Goal: Find specific page/section

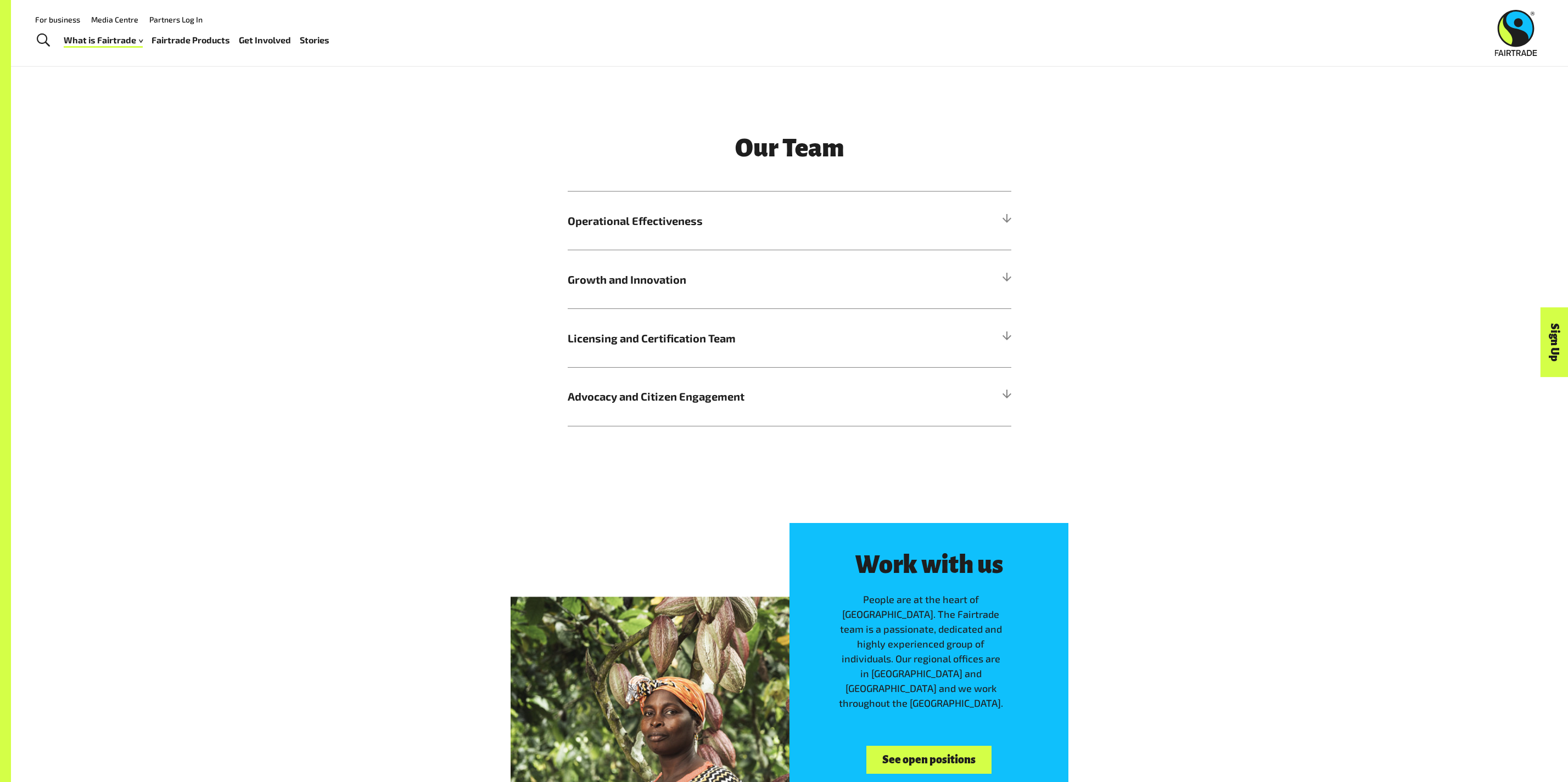
scroll to position [1302, 0]
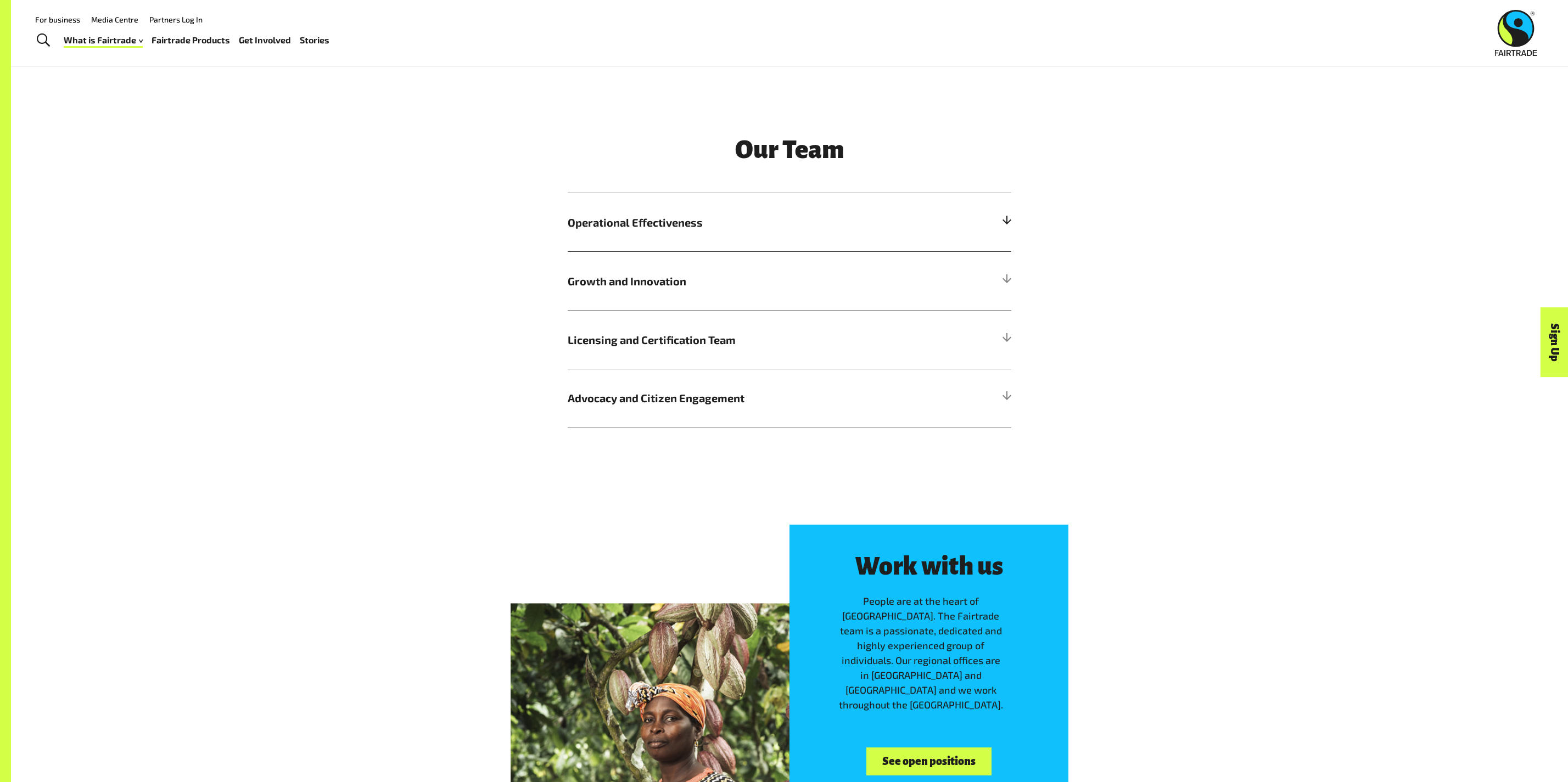
click at [743, 227] on span "Operational Effectiveness" at bounding box center [734, 222] width 333 height 16
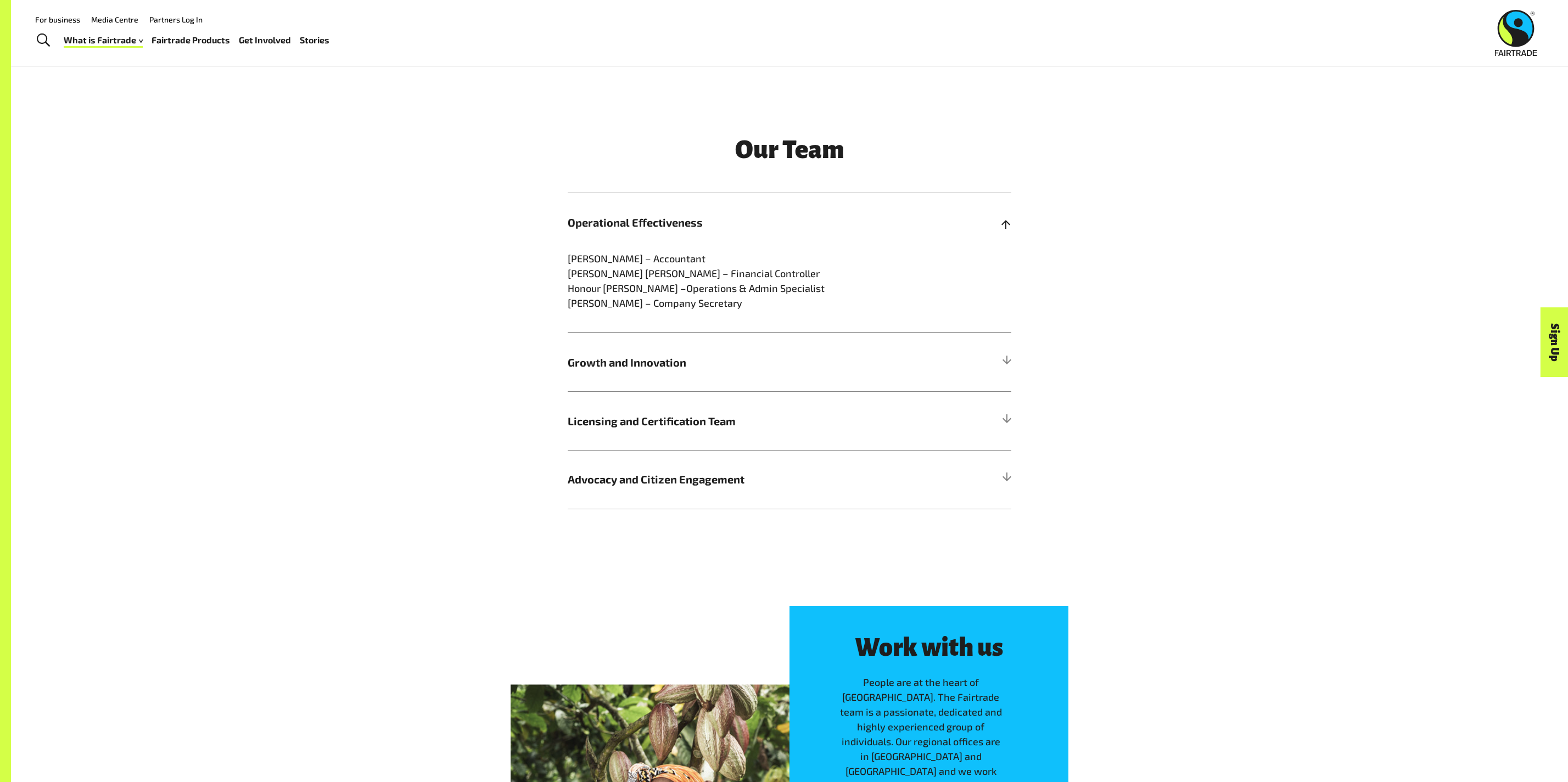
click at [743, 227] on span "Operational Effectiveness" at bounding box center [734, 222] width 333 height 16
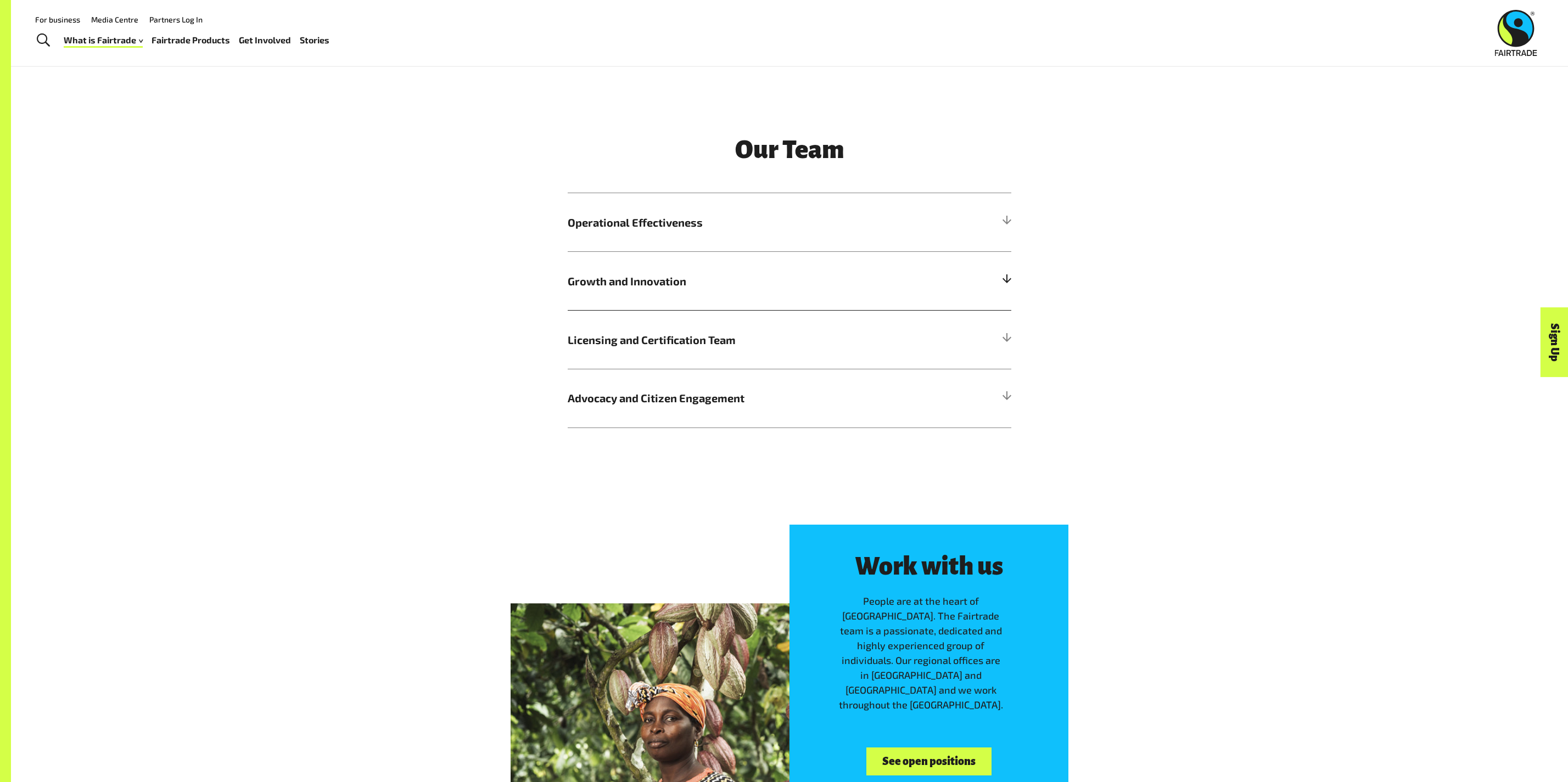
click at [742, 295] on h5 "Growth and Innovation" at bounding box center [790, 281] width 444 height 59
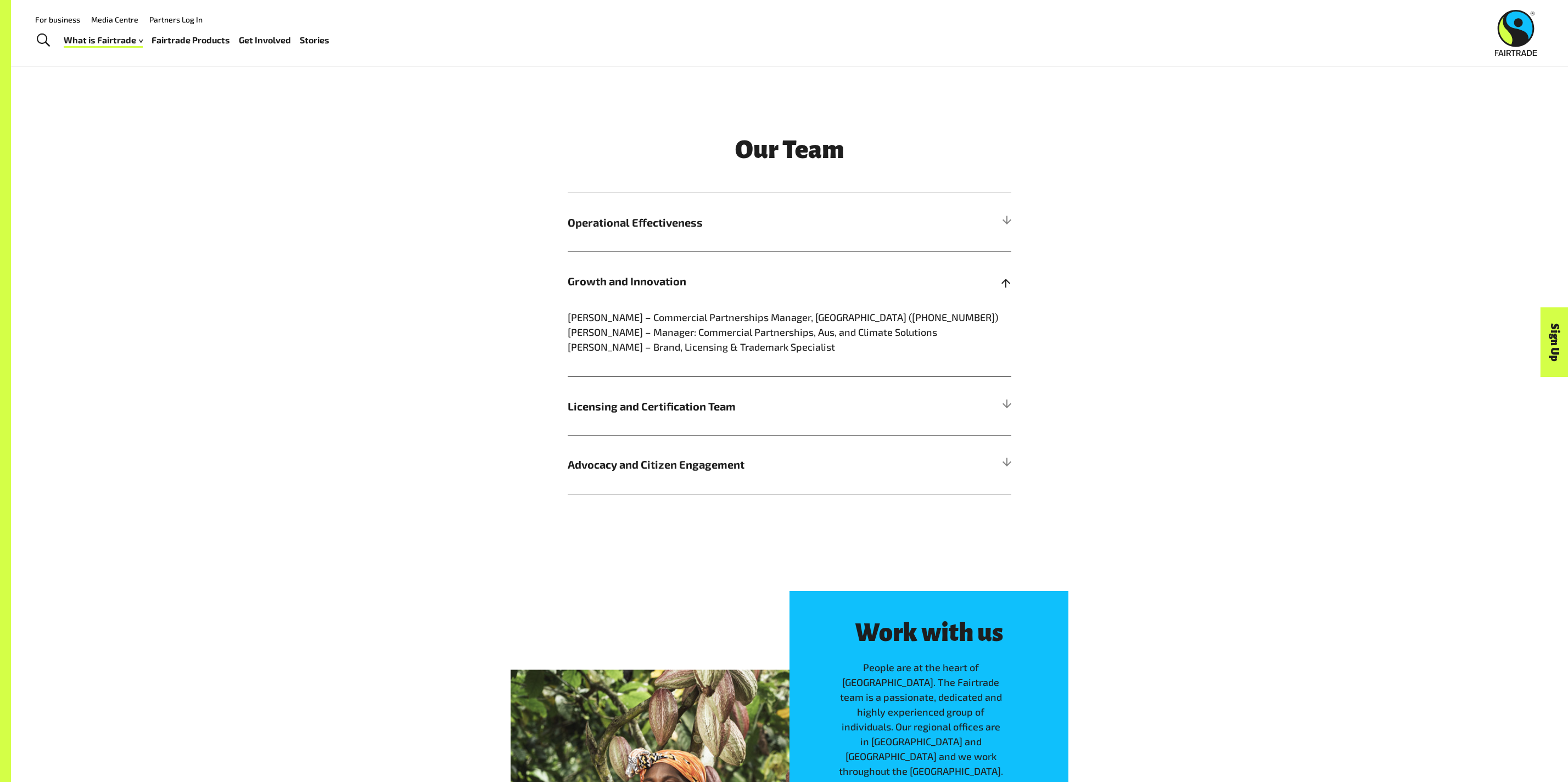
click at [742, 295] on h5 "Growth and Innovation" at bounding box center [790, 281] width 444 height 59
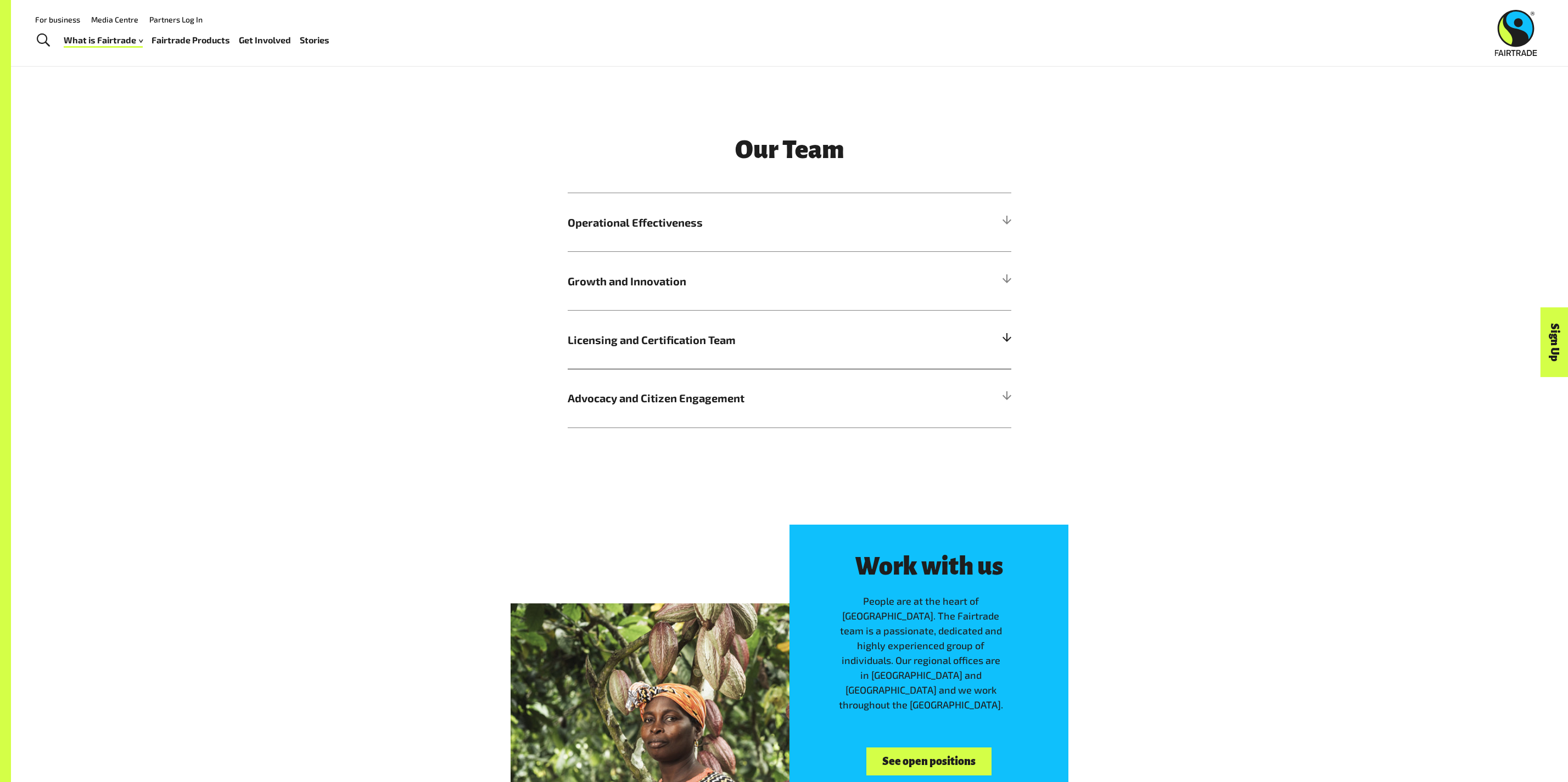
click at [742, 351] on h5 "Licensing and Certification Team" at bounding box center [790, 339] width 444 height 59
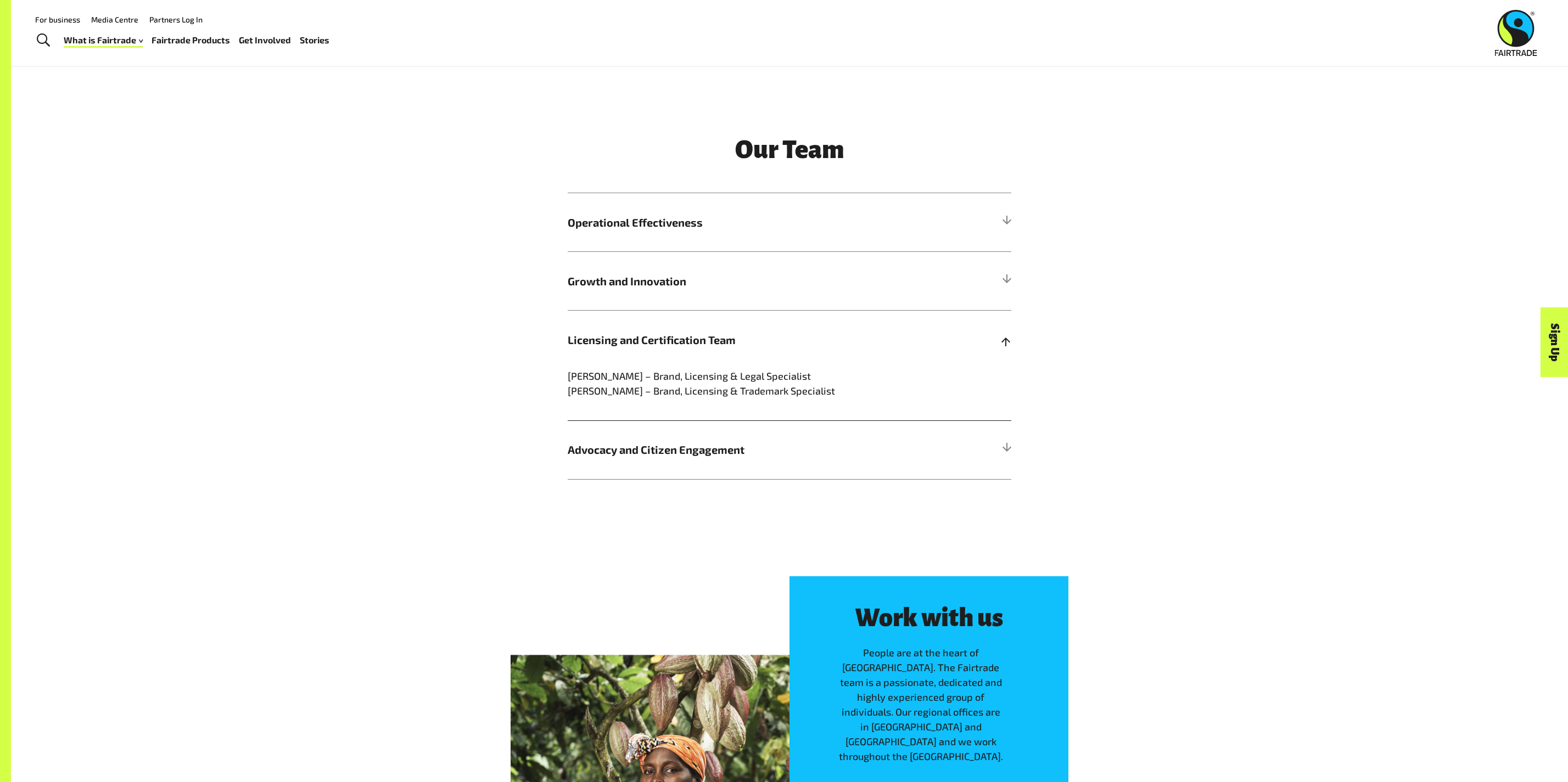
click at [742, 351] on h5 "Licensing and Certification Team" at bounding box center [790, 339] width 444 height 59
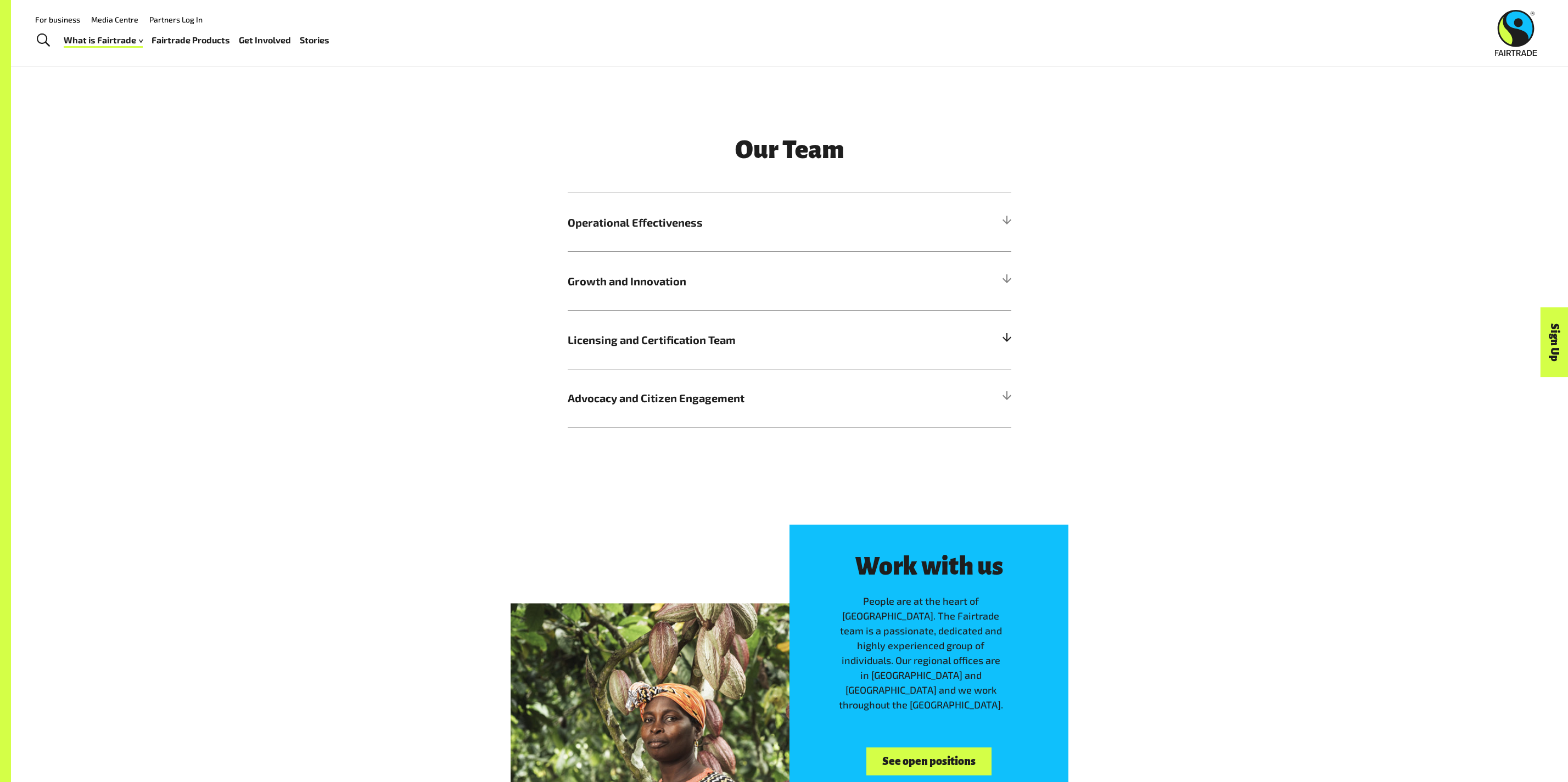
click at [742, 351] on h5 "Licensing and Certification Team" at bounding box center [790, 339] width 444 height 59
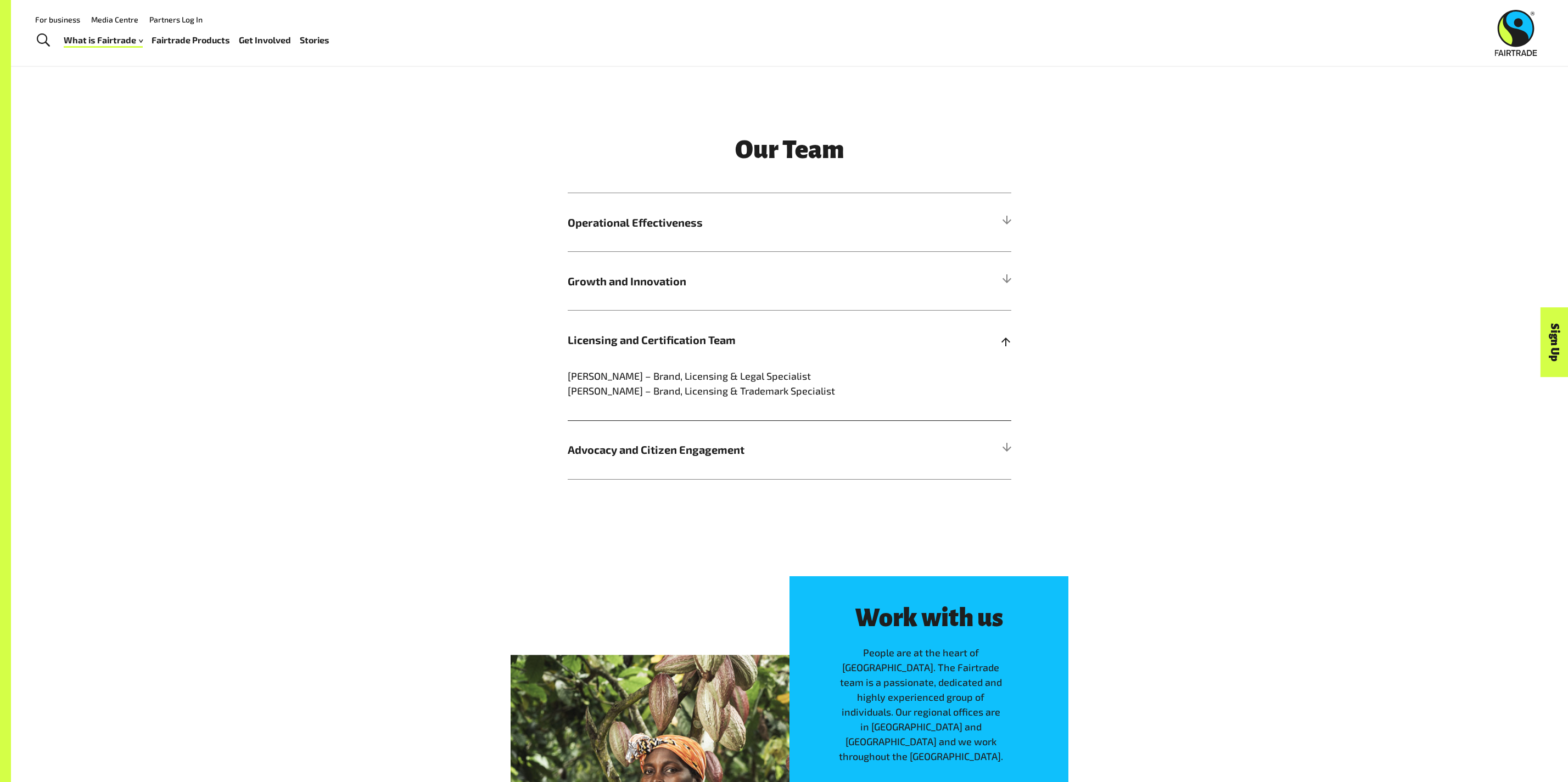
click at [742, 351] on h5 "Licensing and Certification Team" at bounding box center [790, 339] width 444 height 59
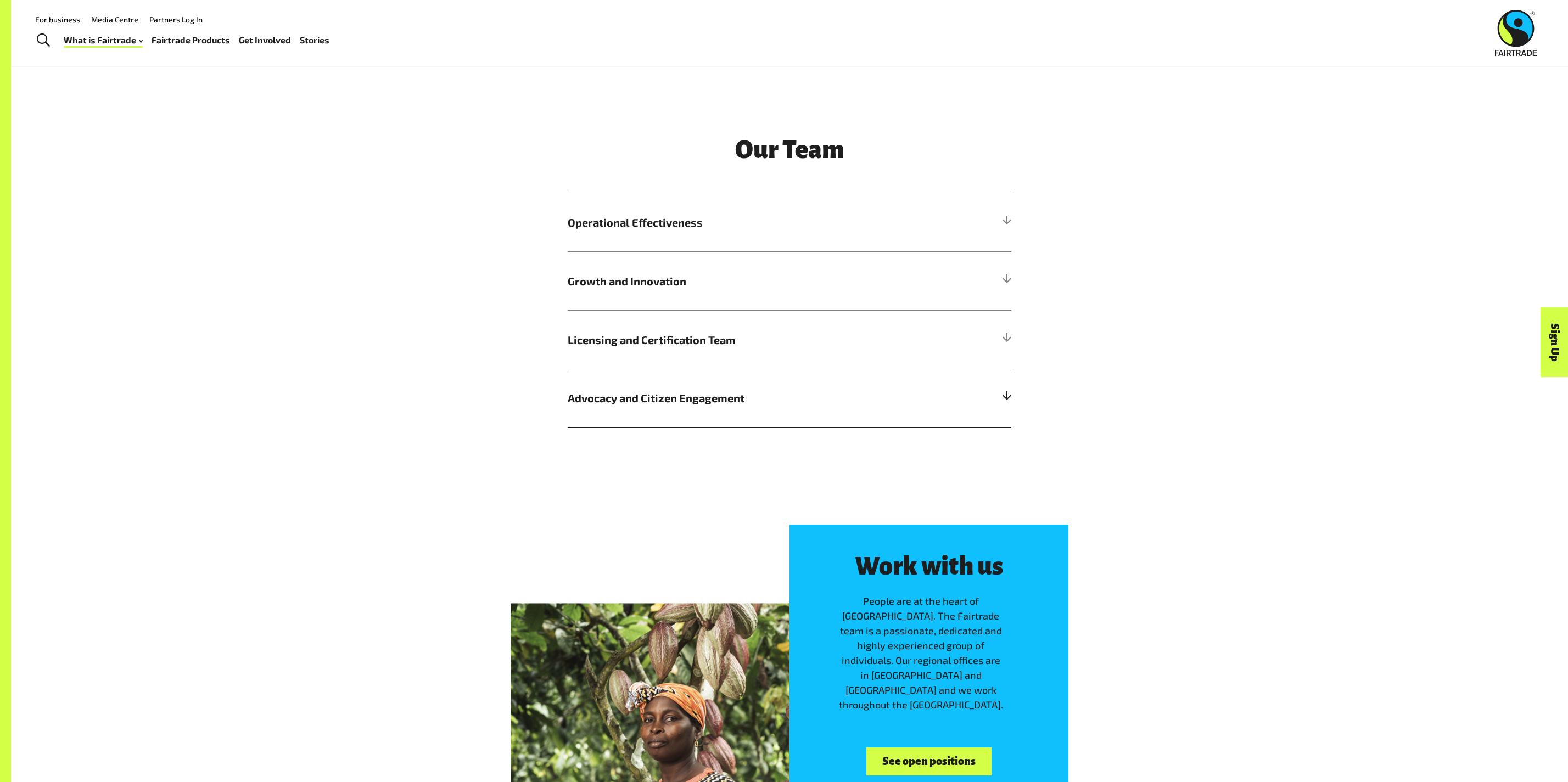
click at [741, 391] on span "Advocacy and Citizen Engagement" at bounding box center [734, 397] width 333 height 16
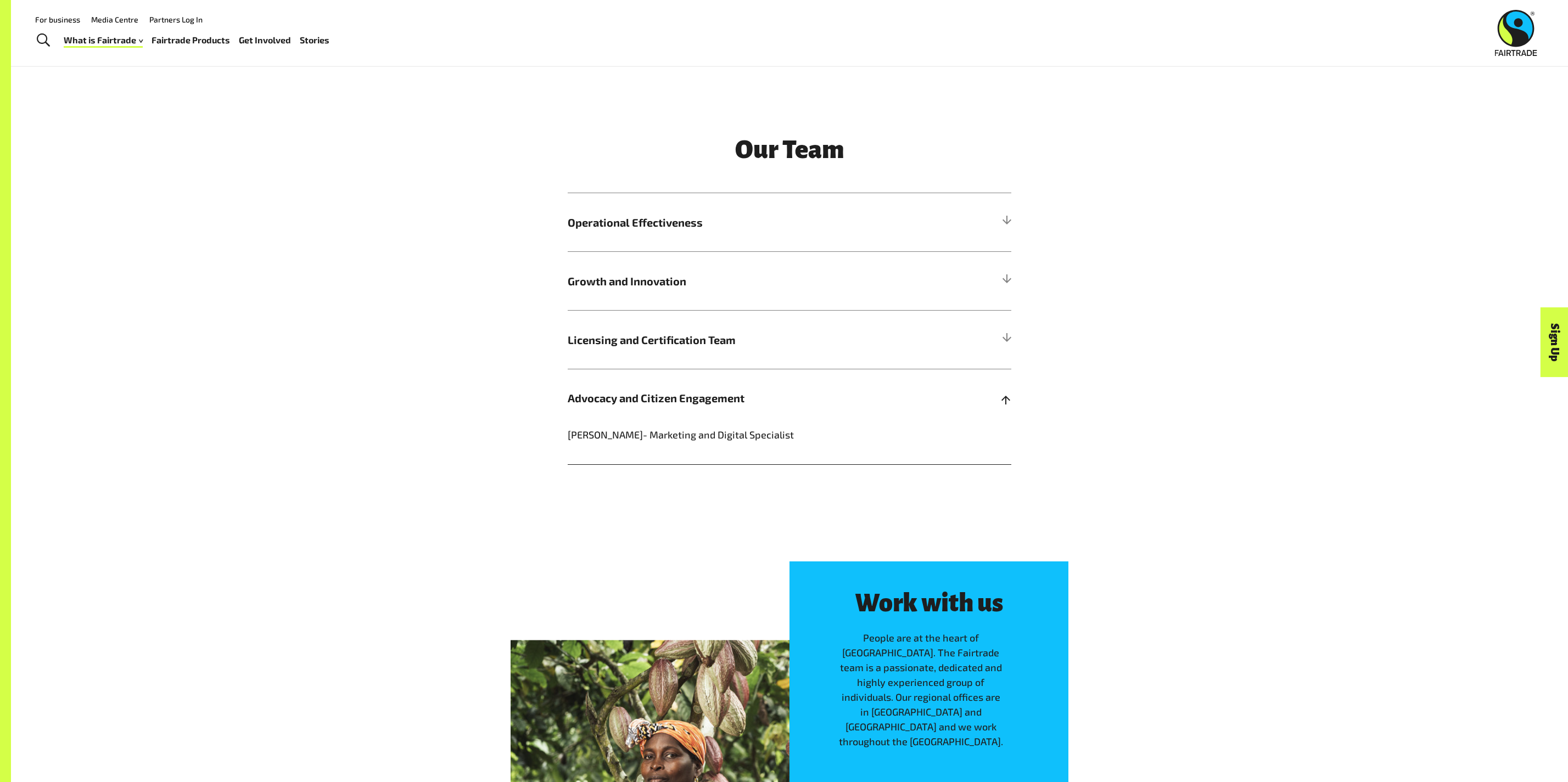
click at [741, 391] on span "Advocacy and Citizen Engagement" at bounding box center [734, 397] width 333 height 16
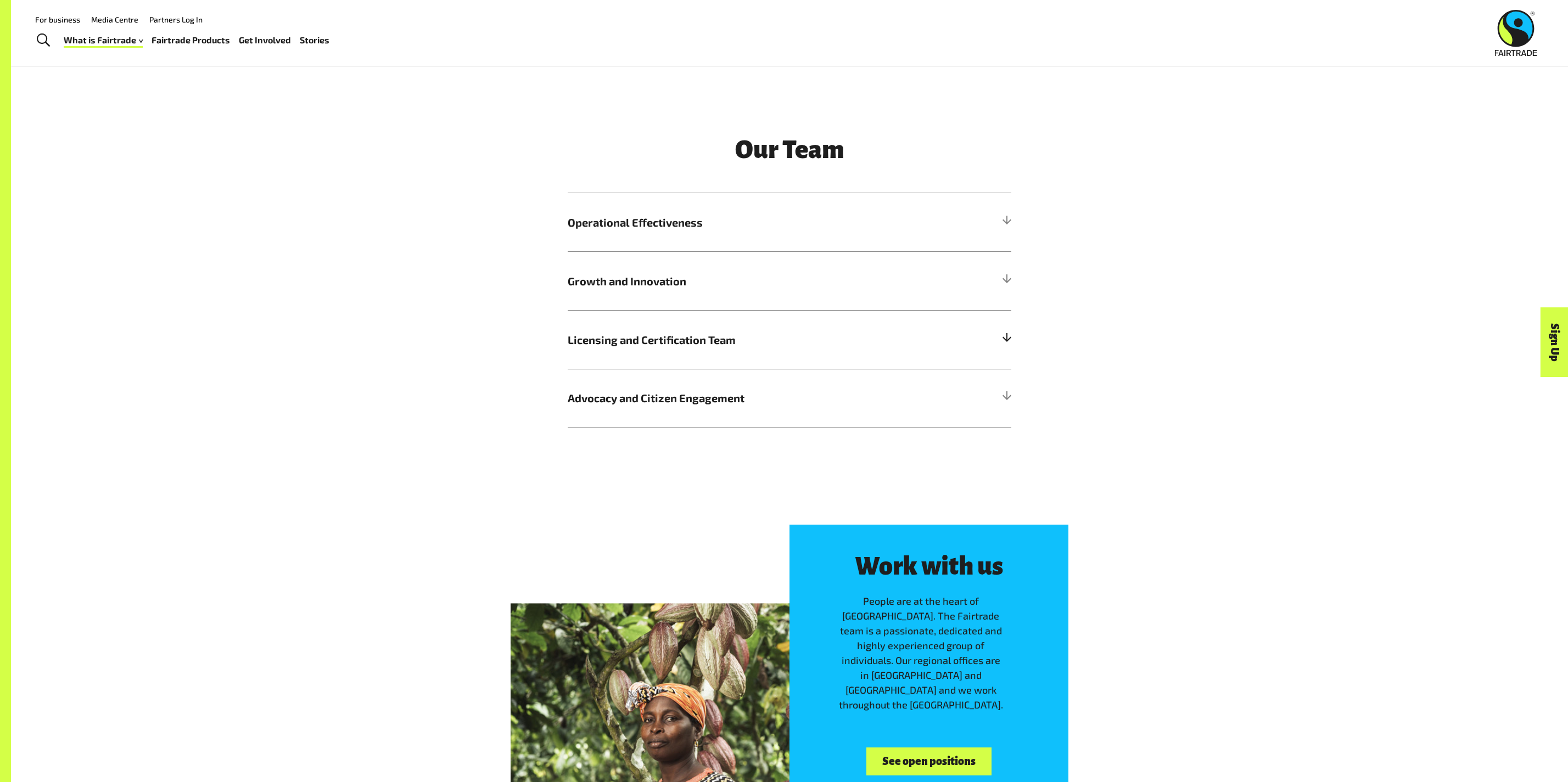
click at [734, 349] on h5 "Licensing and Certification Team" at bounding box center [790, 339] width 444 height 59
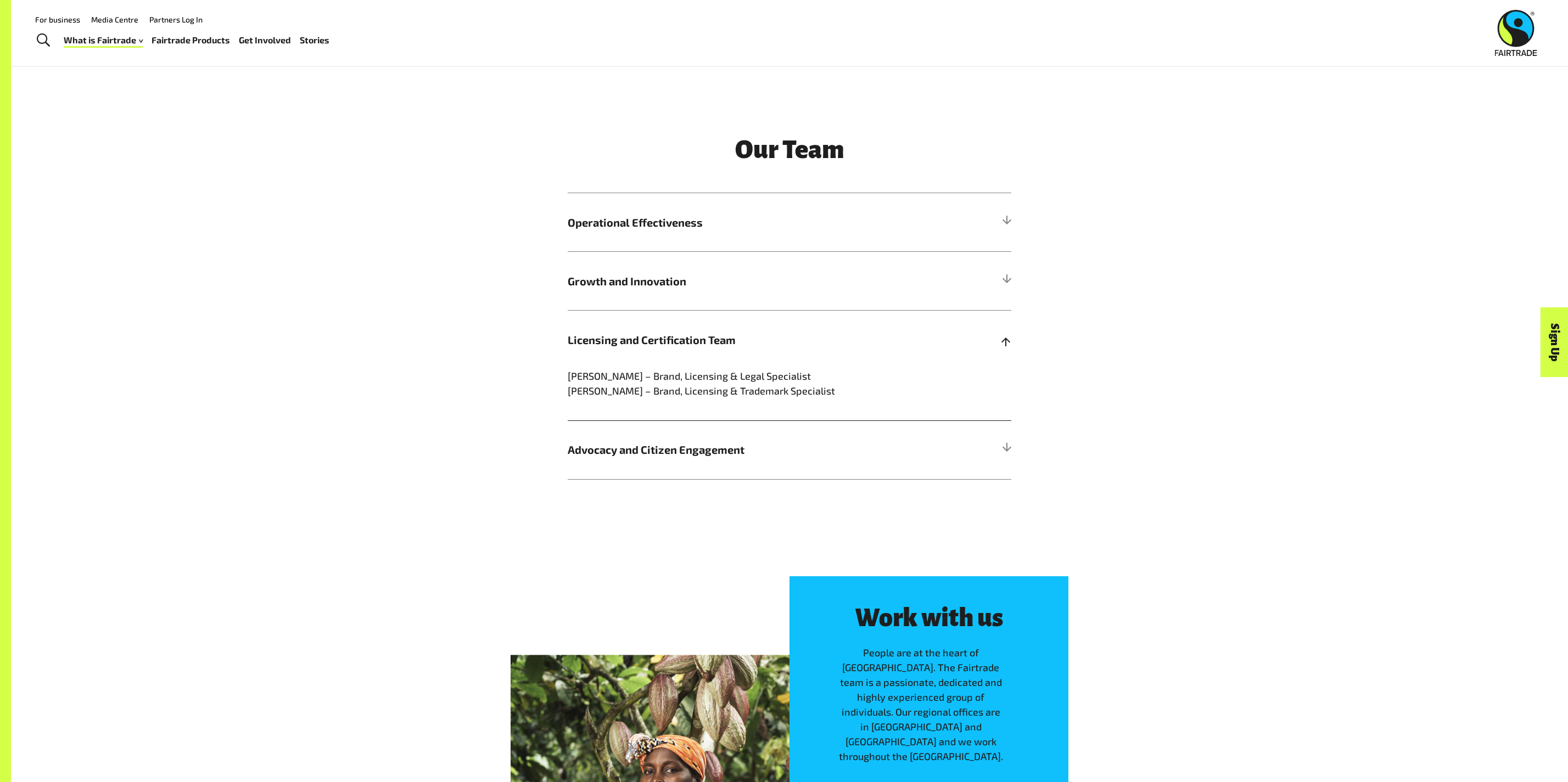
click at [734, 349] on h5 "Licensing and Certification Team" at bounding box center [790, 339] width 444 height 59
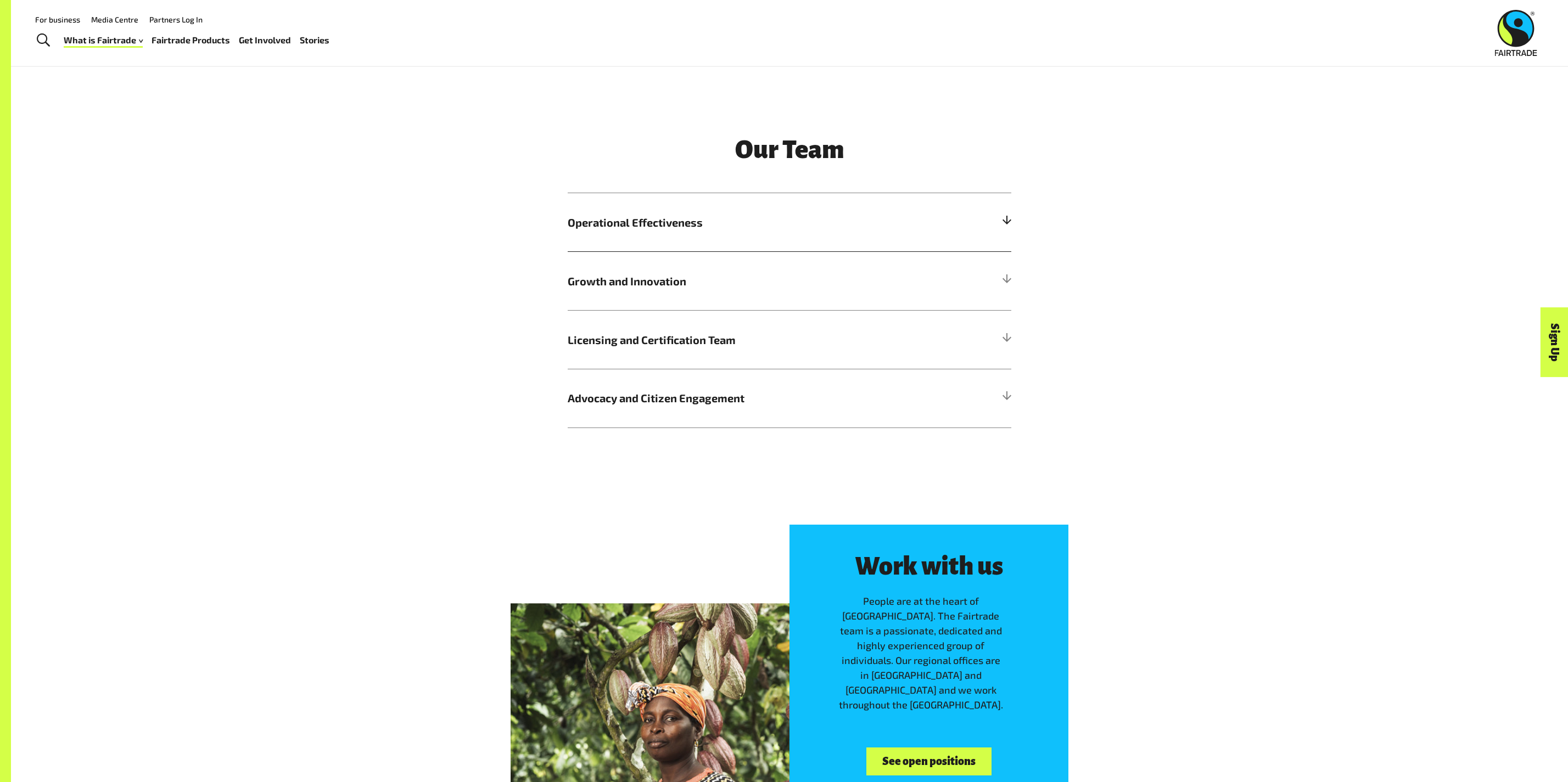
click at [706, 244] on h5 "Operational Effectiveness" at bounding box center [790, 222] width 444 height 59
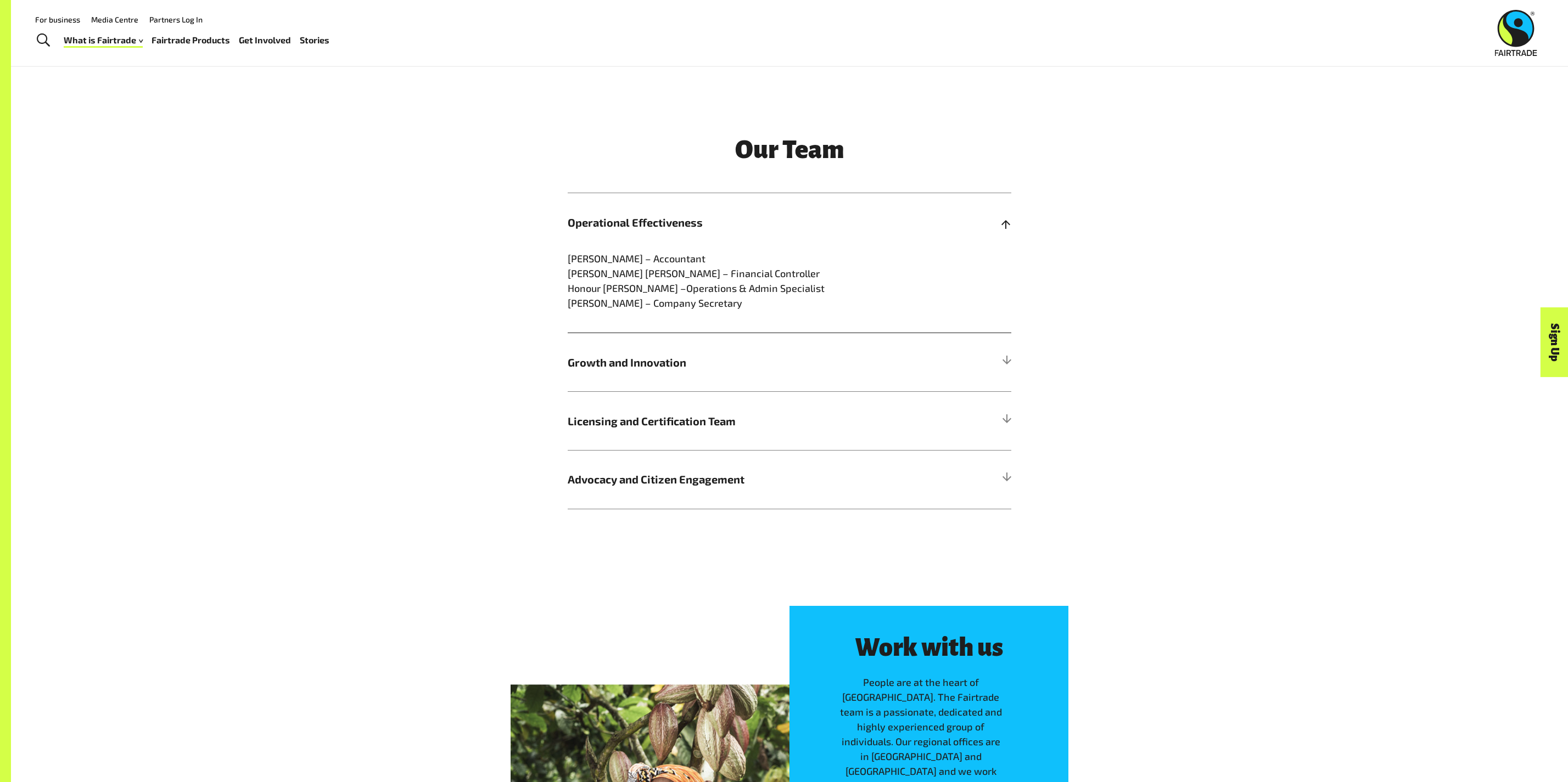
click at [706, 244] on h5 "Operational Effectiveness" at bounding box center [790, 222] width 444 height 59
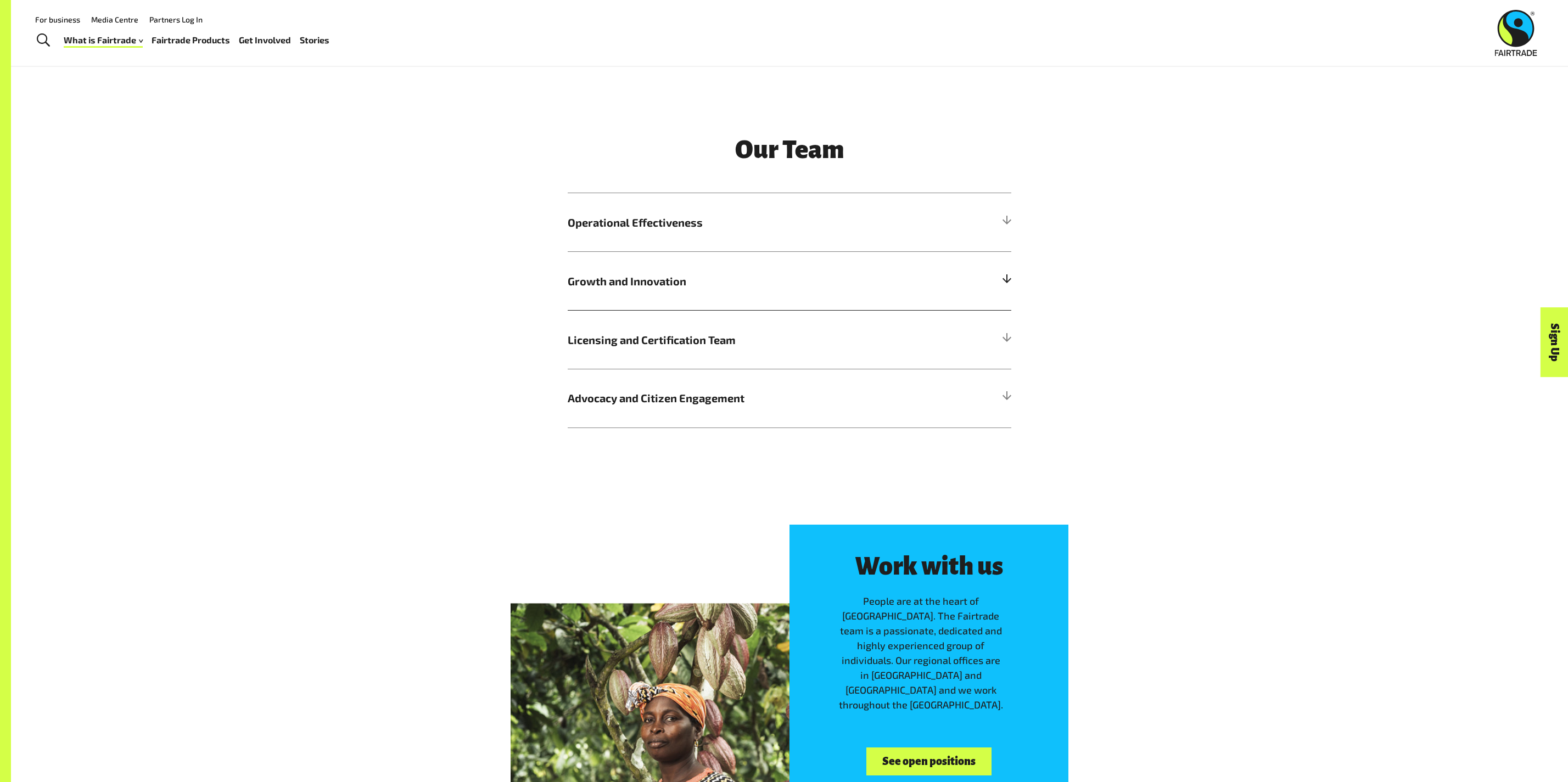
click at [706, 284] on span "Growth and Innovation" at bounding box center [734, 281] width 333 height 16
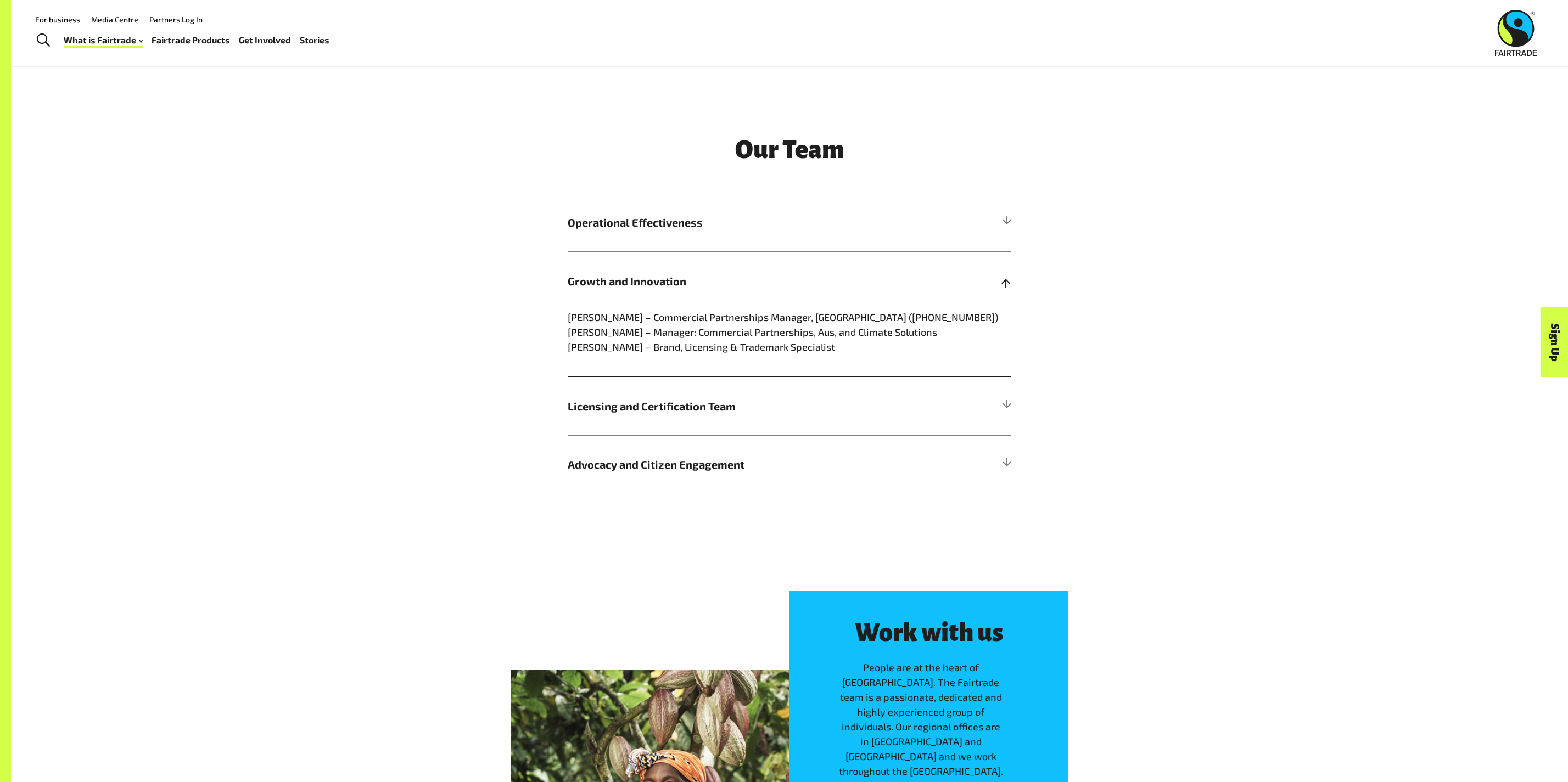
click at [706, 283] on span "Growth and Innovation" at bounding box center [734, 281] width 333 height 16
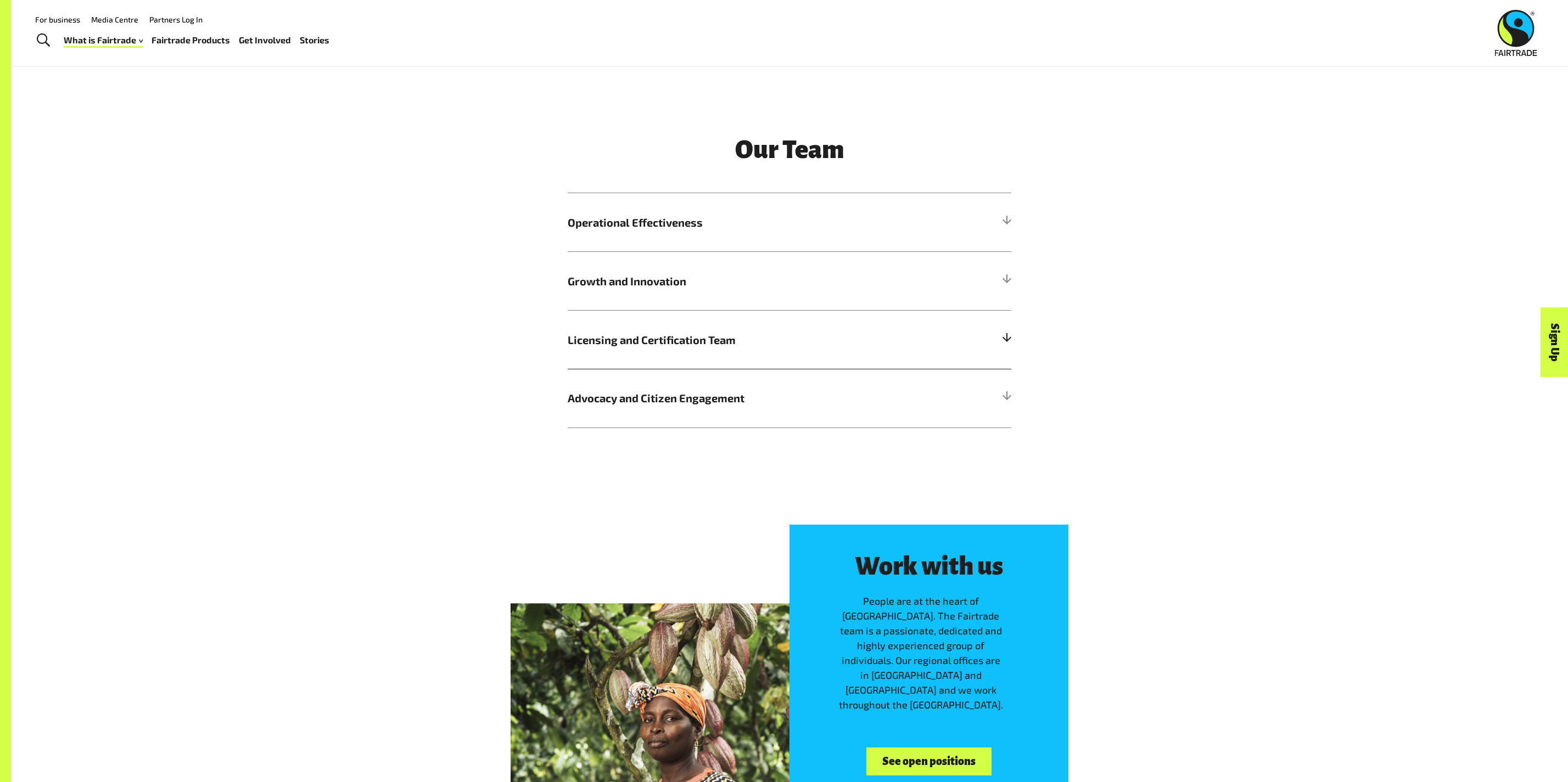
click at [949, 350] on h5 "Licensing and Certification Team" at bounding box center [790, 339] width 444 height 59
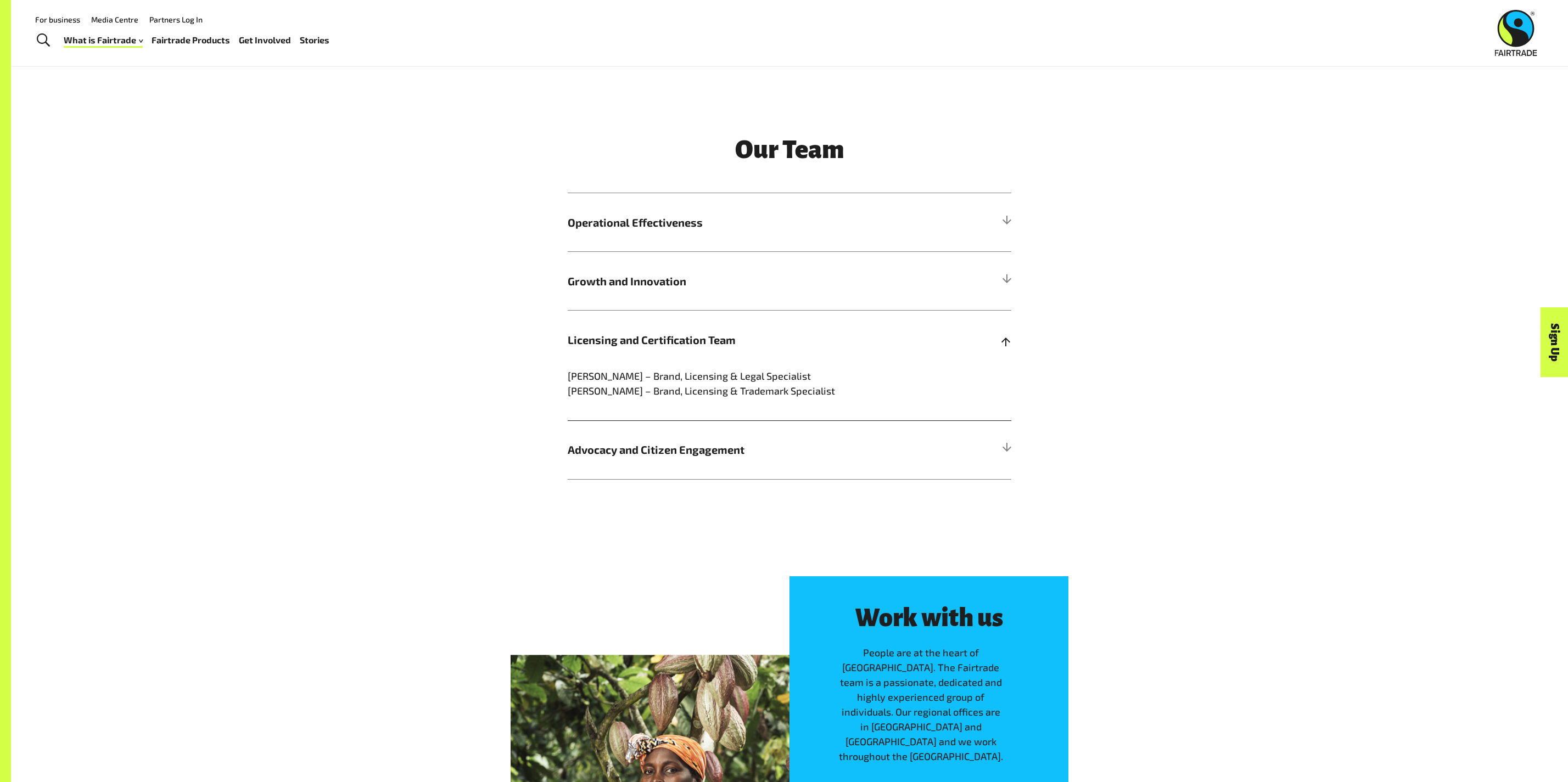
click at [949, 350] on h5 "Licensing and Certification Team" at bounding box center [790, 339] width 444 height 59
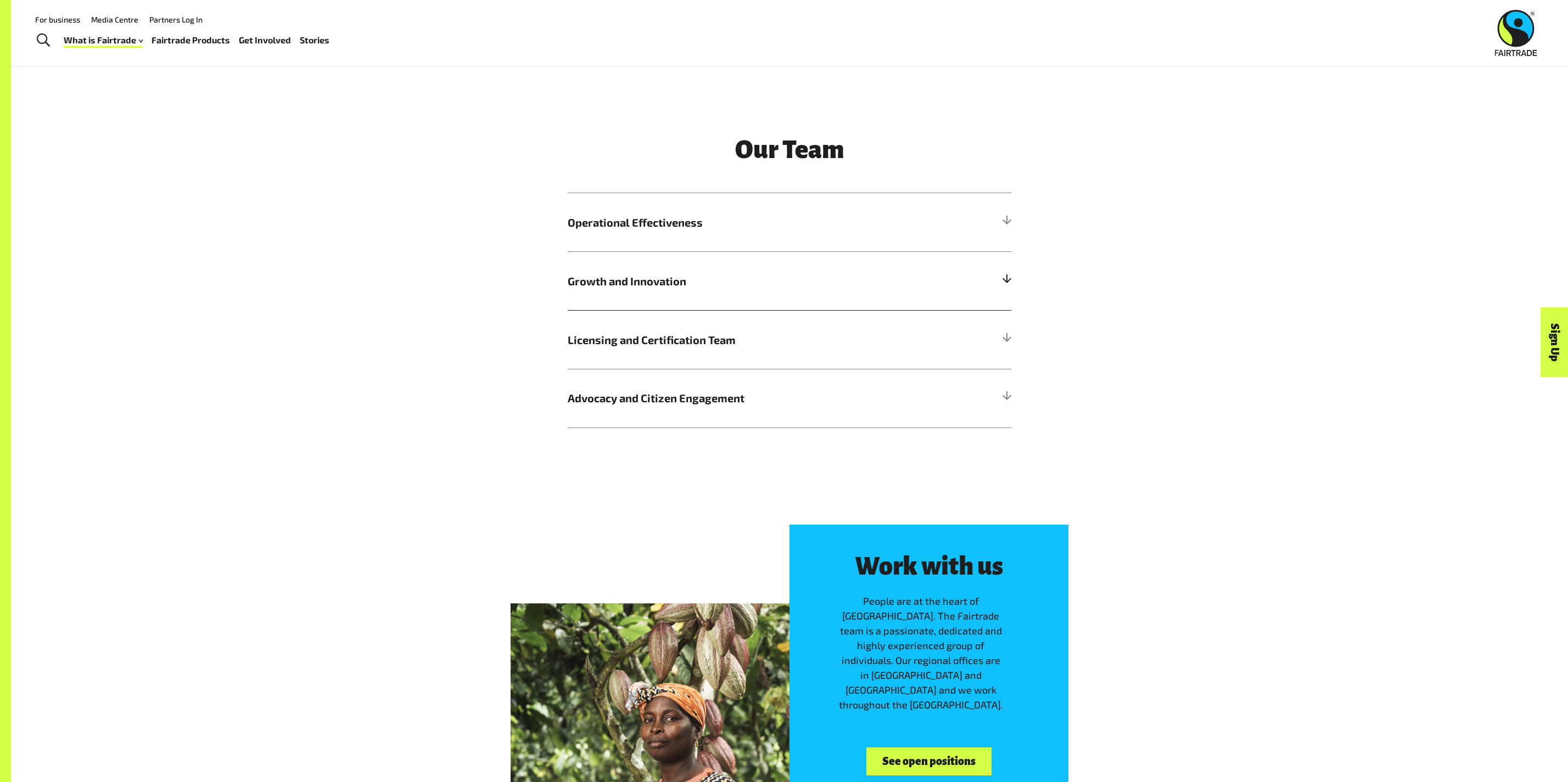
click at [934, 275] on h5 "Growth and Innovation" at bounding box center [790, 281] width 444 height 59
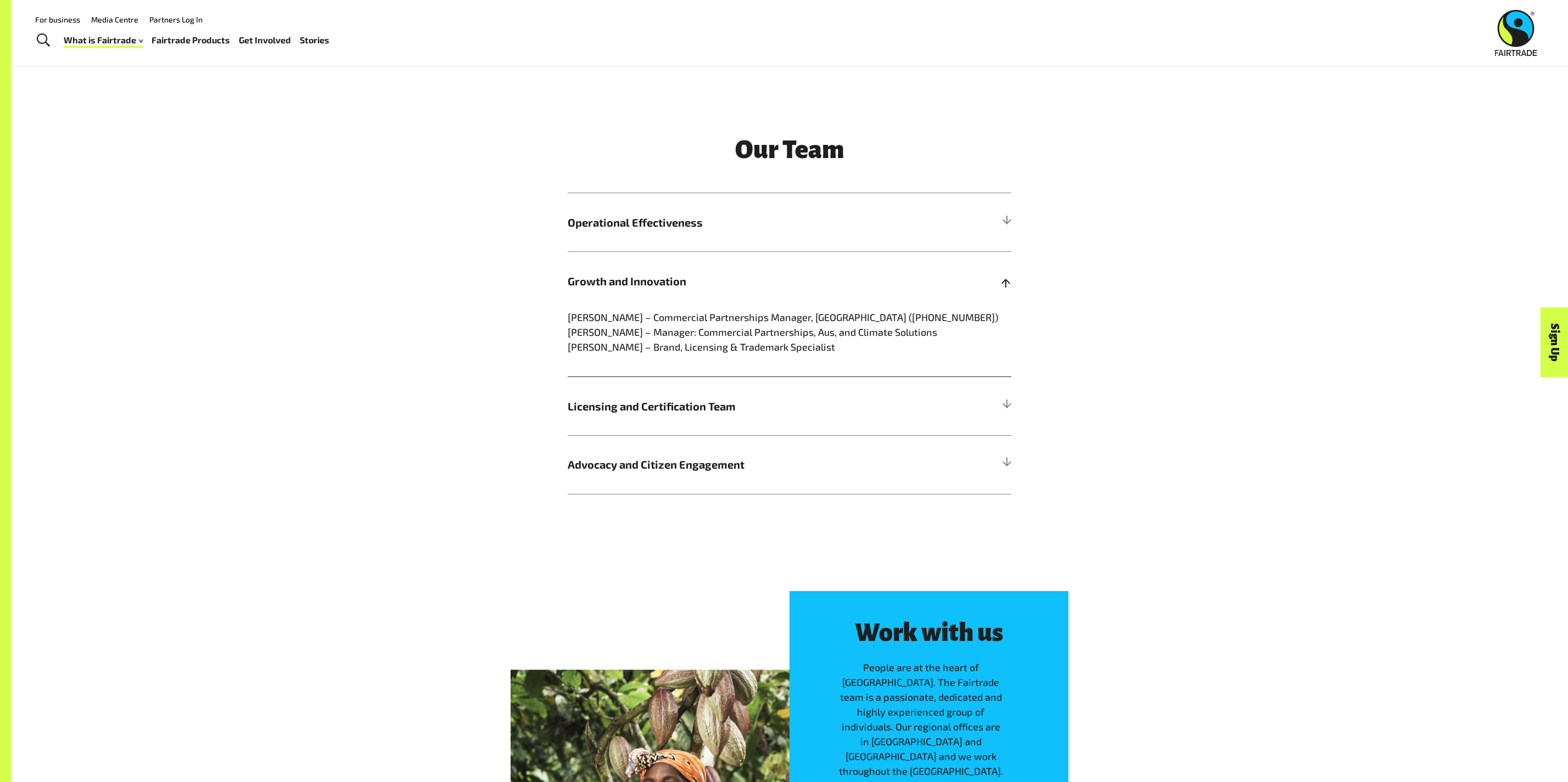
click at [934, 275] on h5 "Growth and Innovation" at bounding box center [790, 281] width 444 height 59
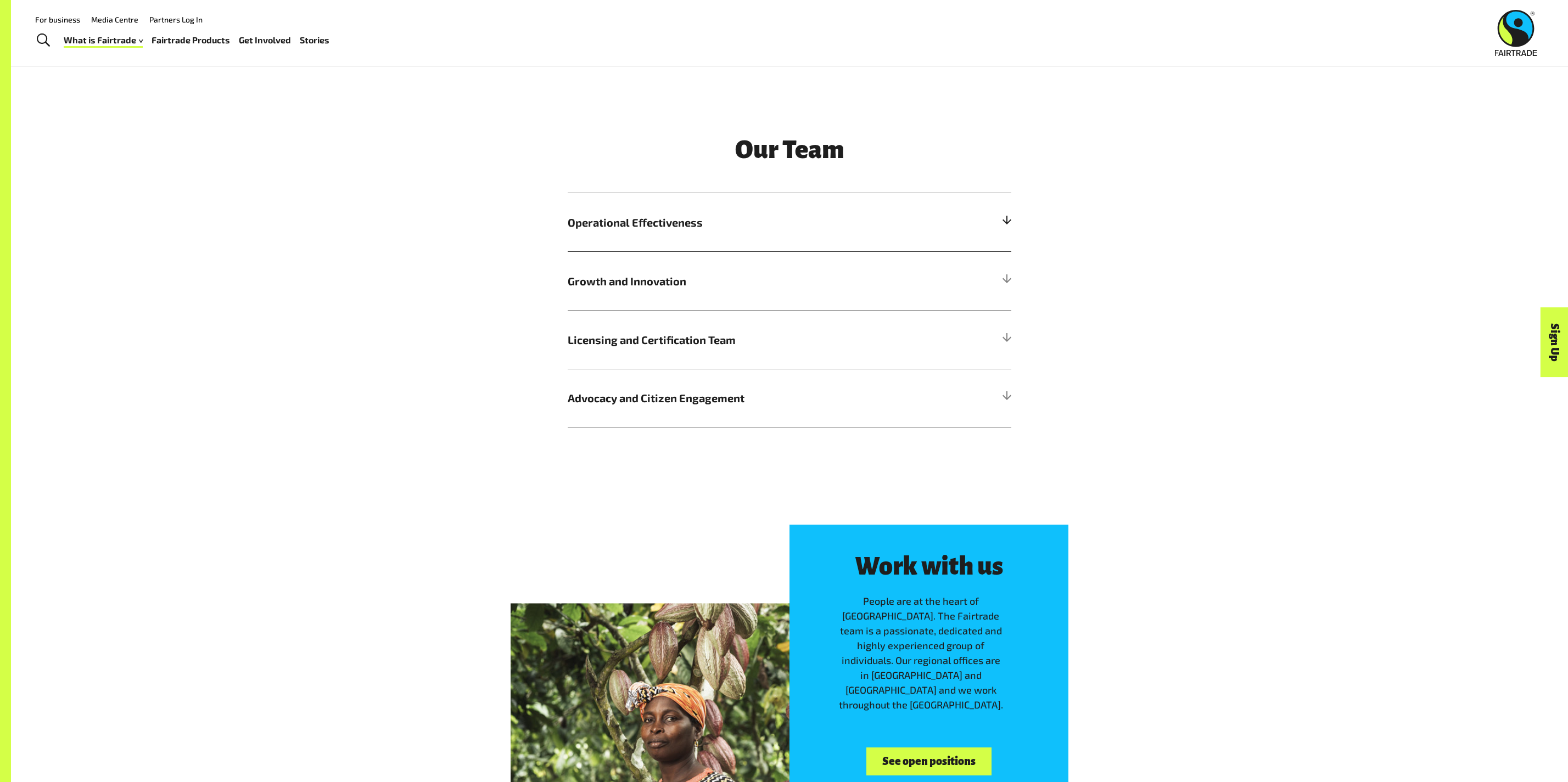
click at [826, 214] on span "Operational Effectiveness" at bounding box center [734, 222] width 333 height 16
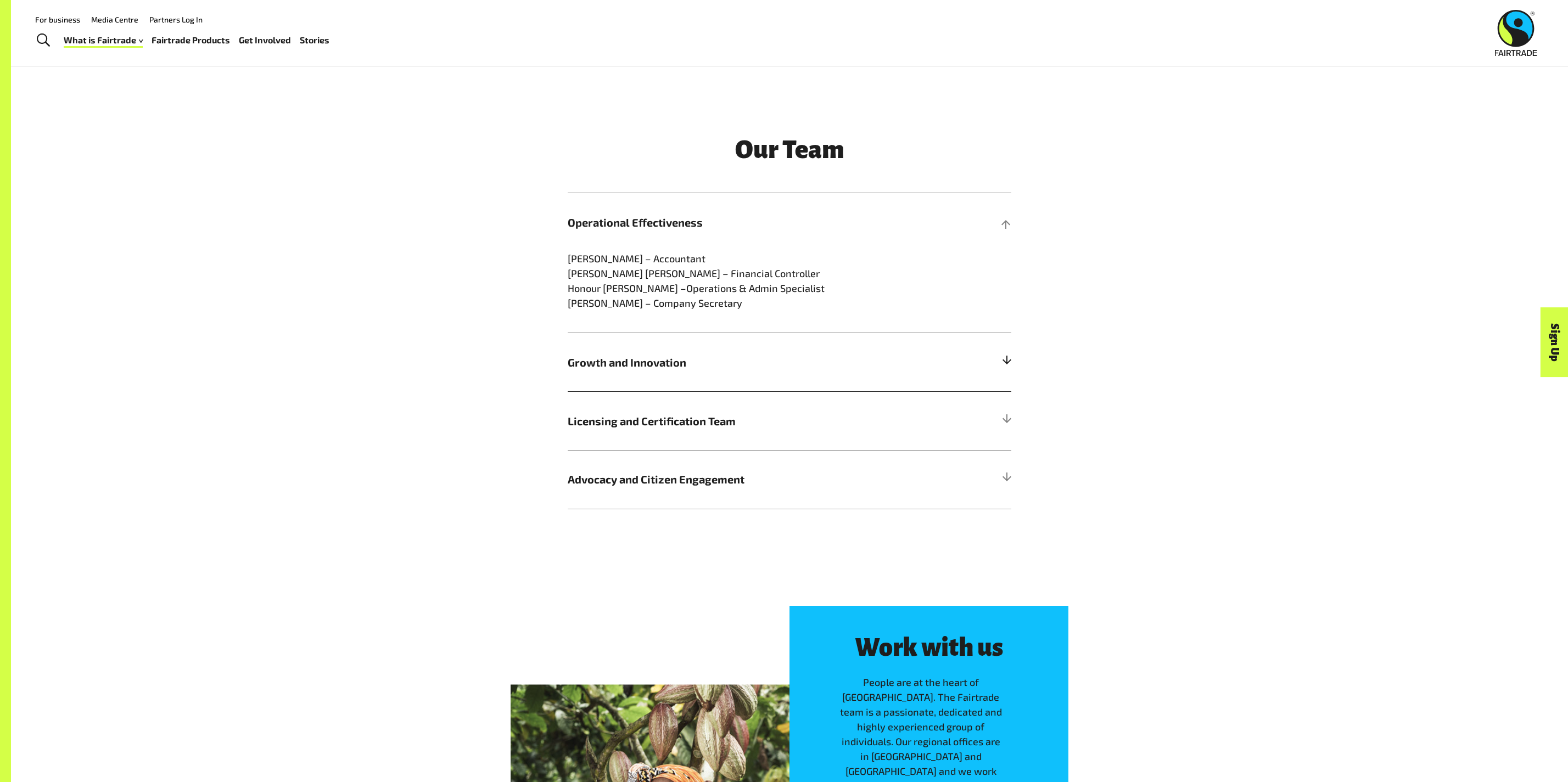
click at [720, 366] on span "Growth and Innovation" at bounding box center [734, 362] width 333 height 16
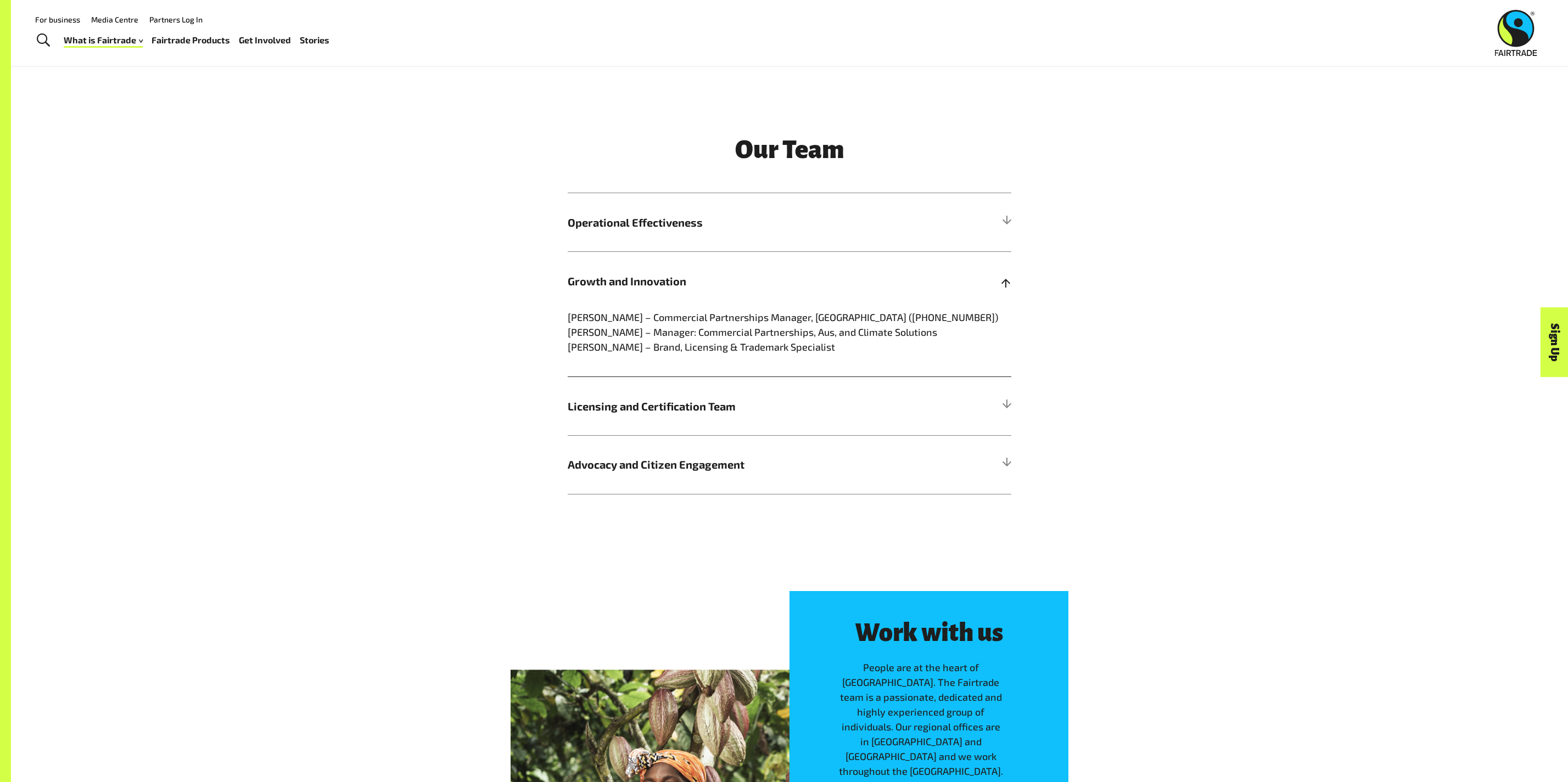
click at [720, 366] on div "[PERSON_NAME] – Commercial Partnerships Manager, [GEOGRAPHIC_DATA] ([PHONE_NUMB…" at bounding box center [790, 343] width 444 height 67
click at [720, 390] on h5 "Licensing and Certification Team" at bounding box center [790, 406] width 444 height 59
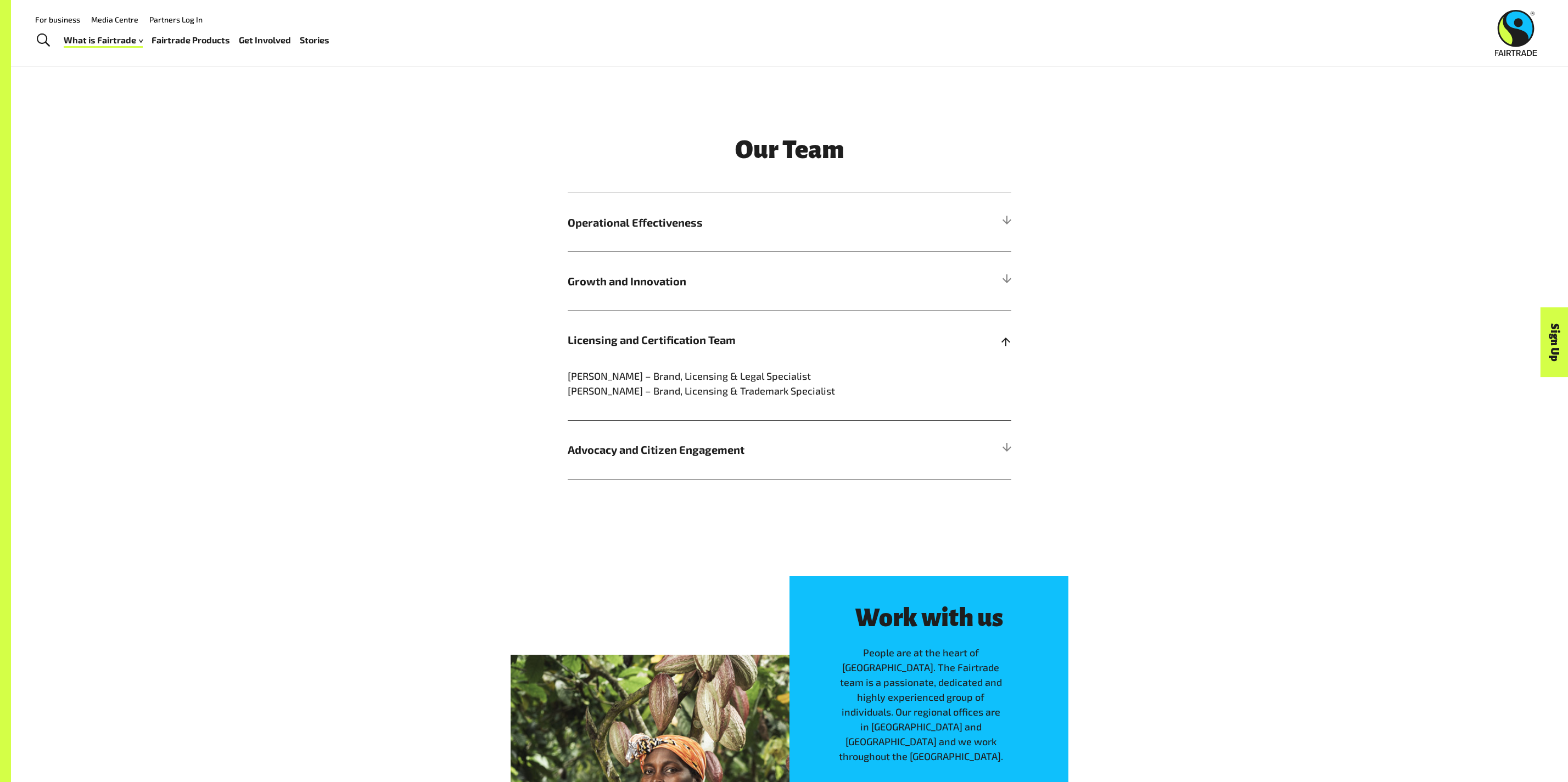
click at [906, 329] on h5 "Licensing and Certification Team" at bounding box center [790, 339] width 444 height 59
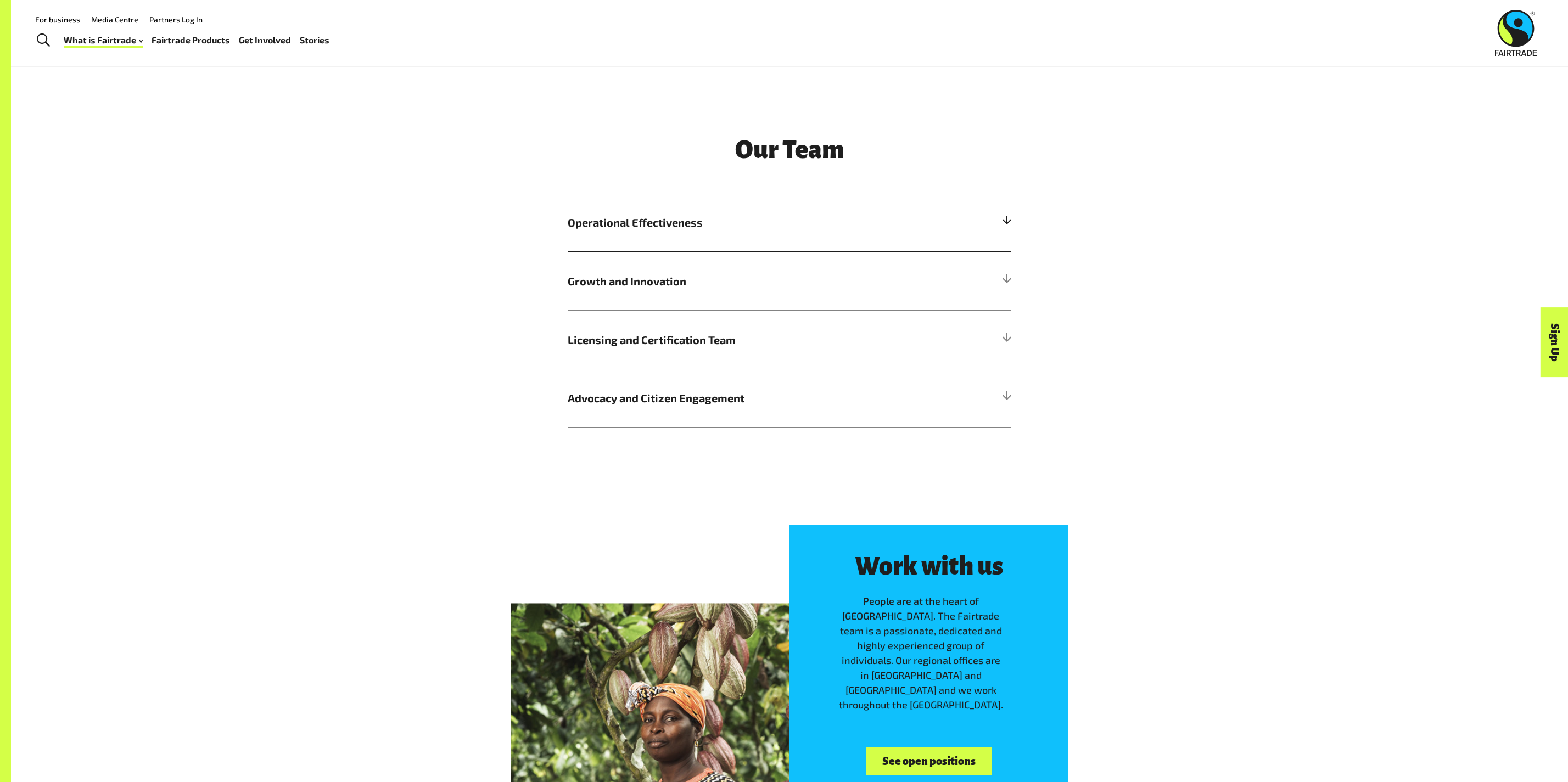
click at [865, 243] on h5 "Operational Effectiveness" at bounding box center [790, 222] width 444 height 59
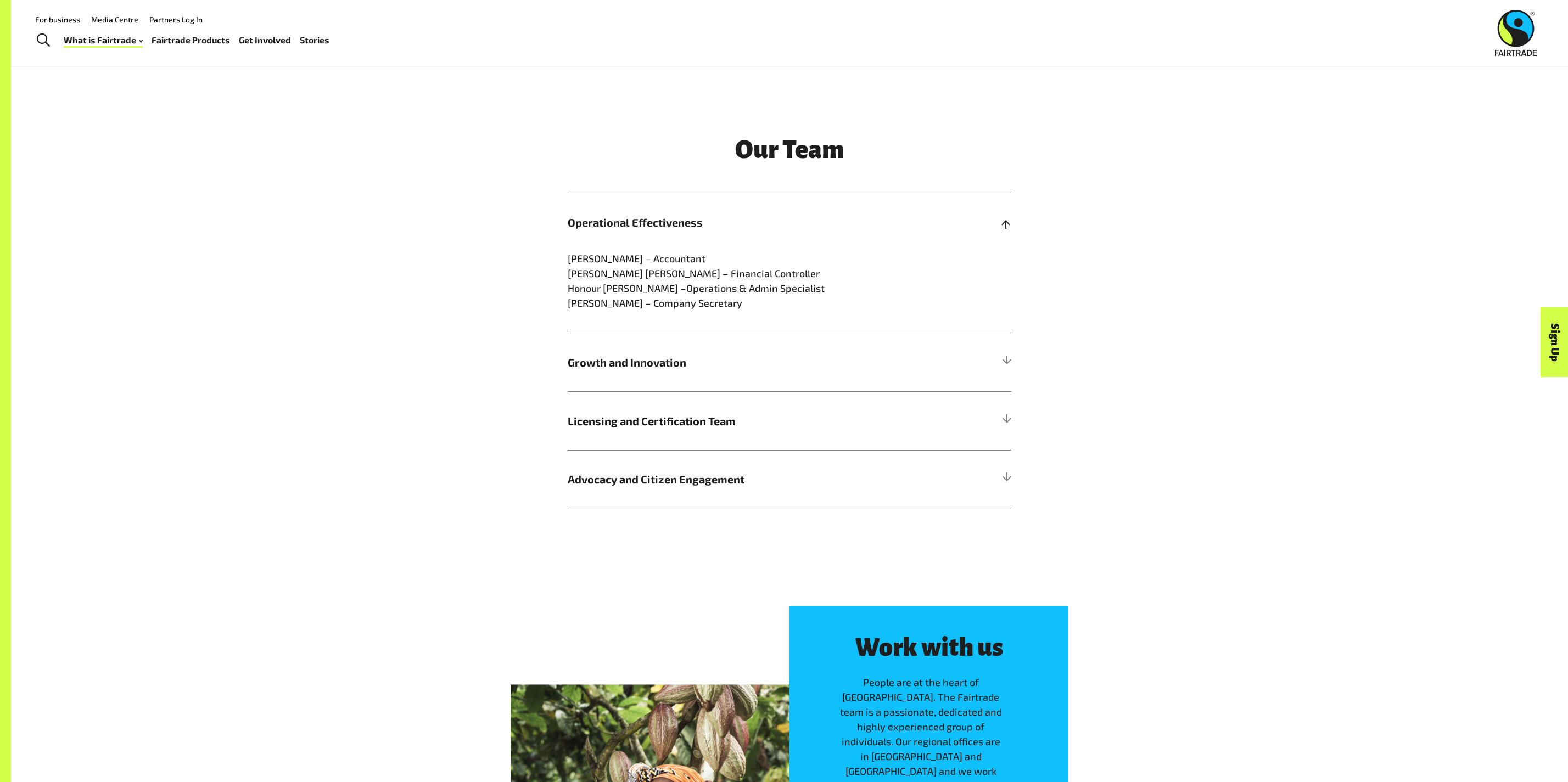
click at [865, 243] on h5 "Operational Effectiveness" at bounding box center [790, 222] width 444 height 59
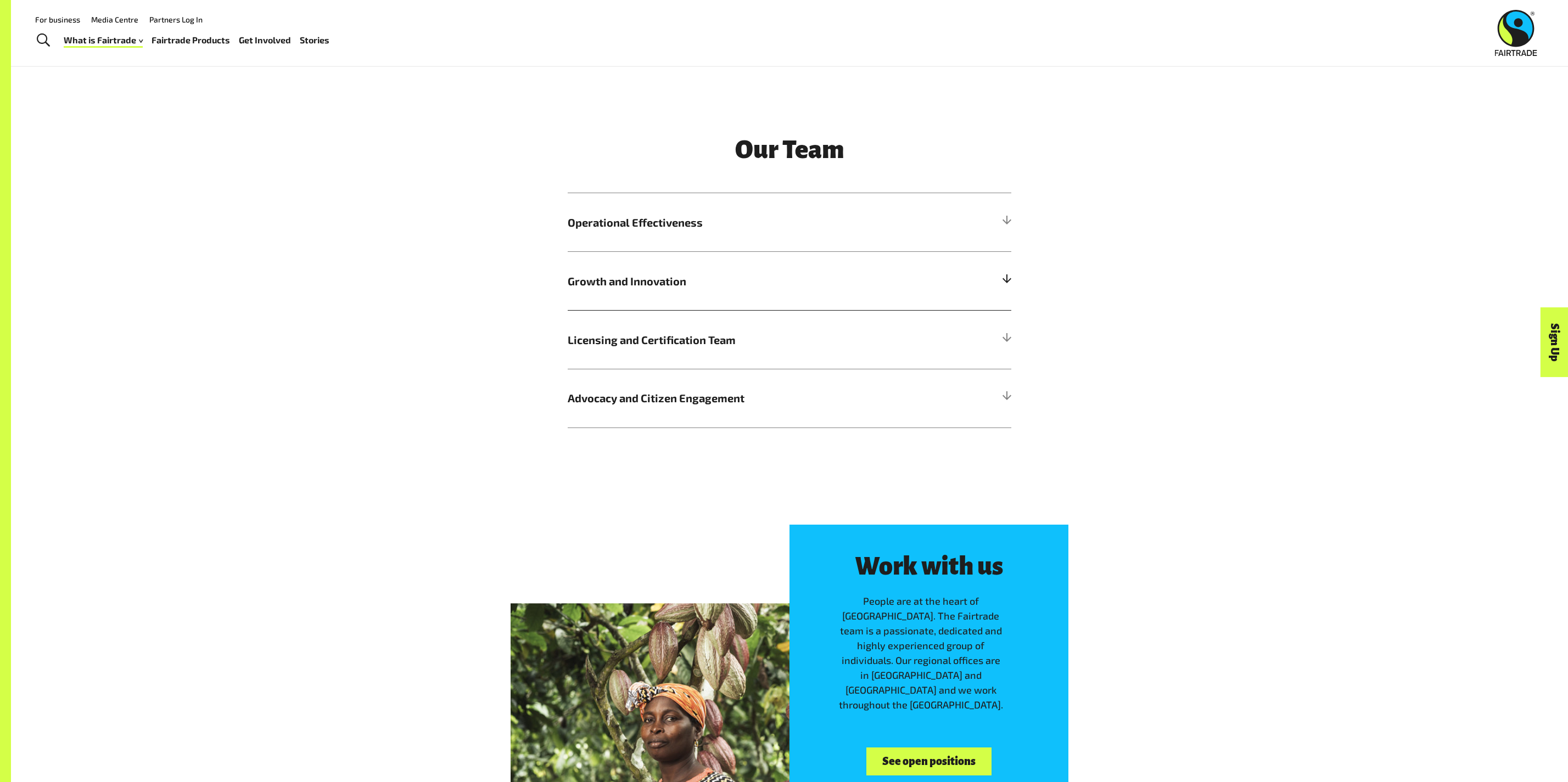
click at [843, 281] on span "Growth and Innovation" at bounding box center [734, 281] width 333 height 16
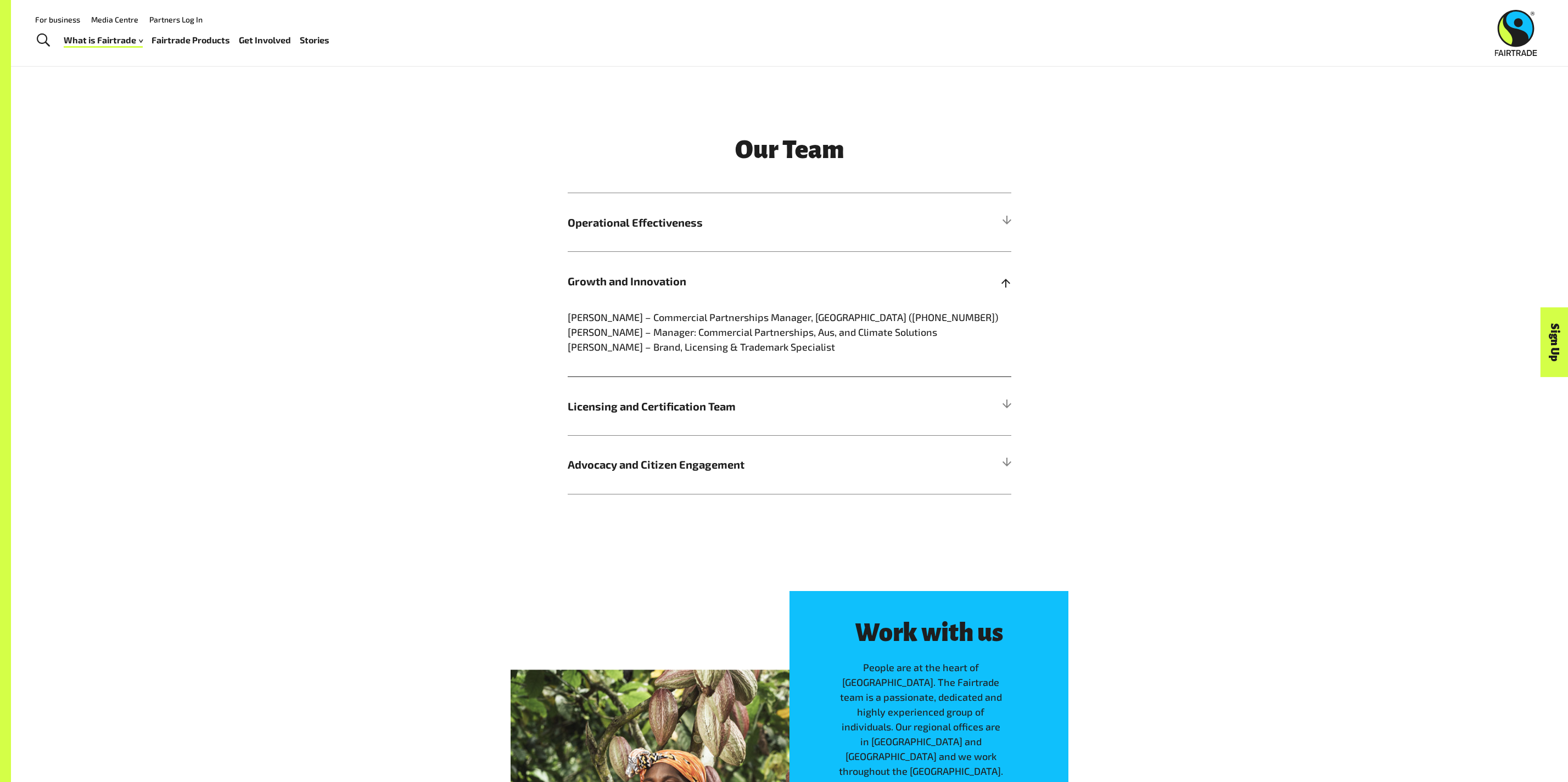
click at [843, 281] on span "Growth and Innovation" at bounding box center [734, 281] width 333 height 16
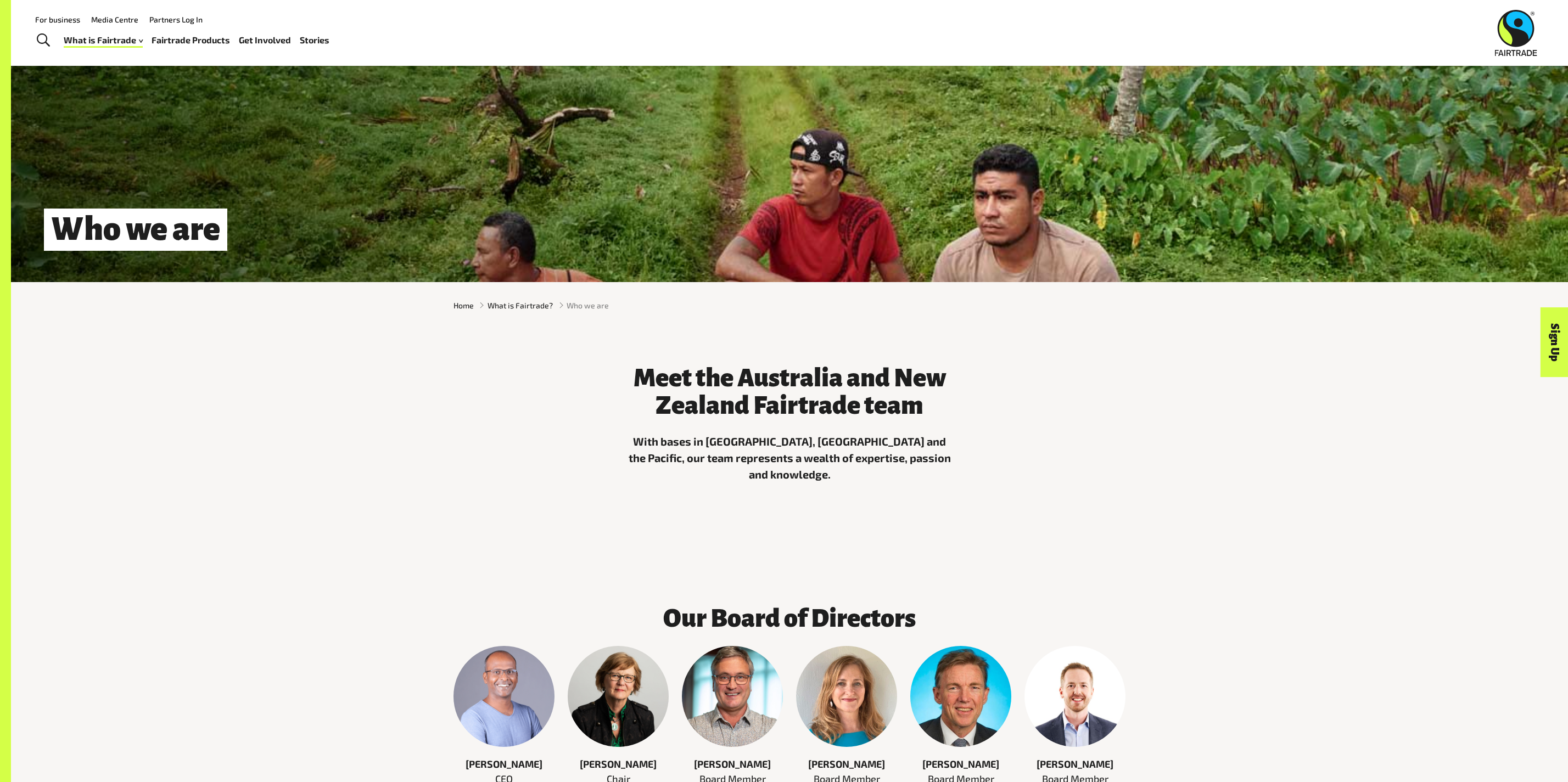
scroll to position [0, 0]
